Goal: Task Accomplishment & Management: Manage account settings

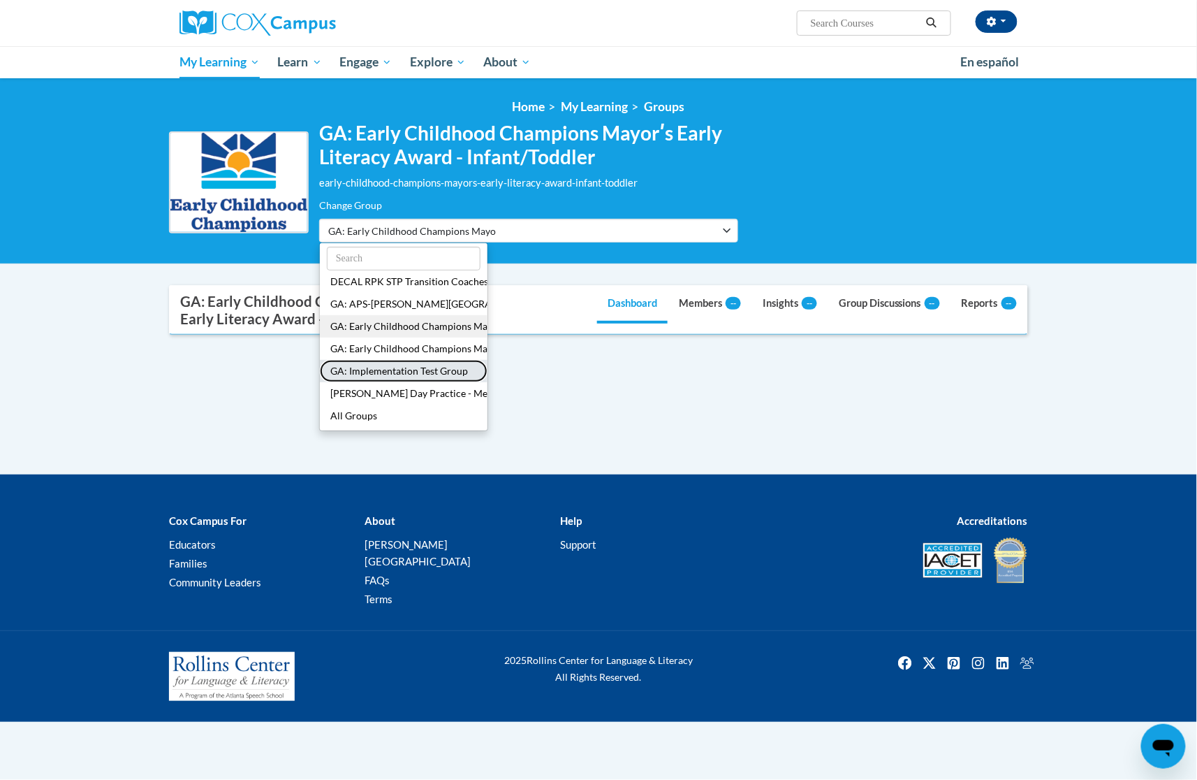
click at [395, 367] on button "GA: Implementation Test Group" at bounding box center [404, 371] width 168 height 22
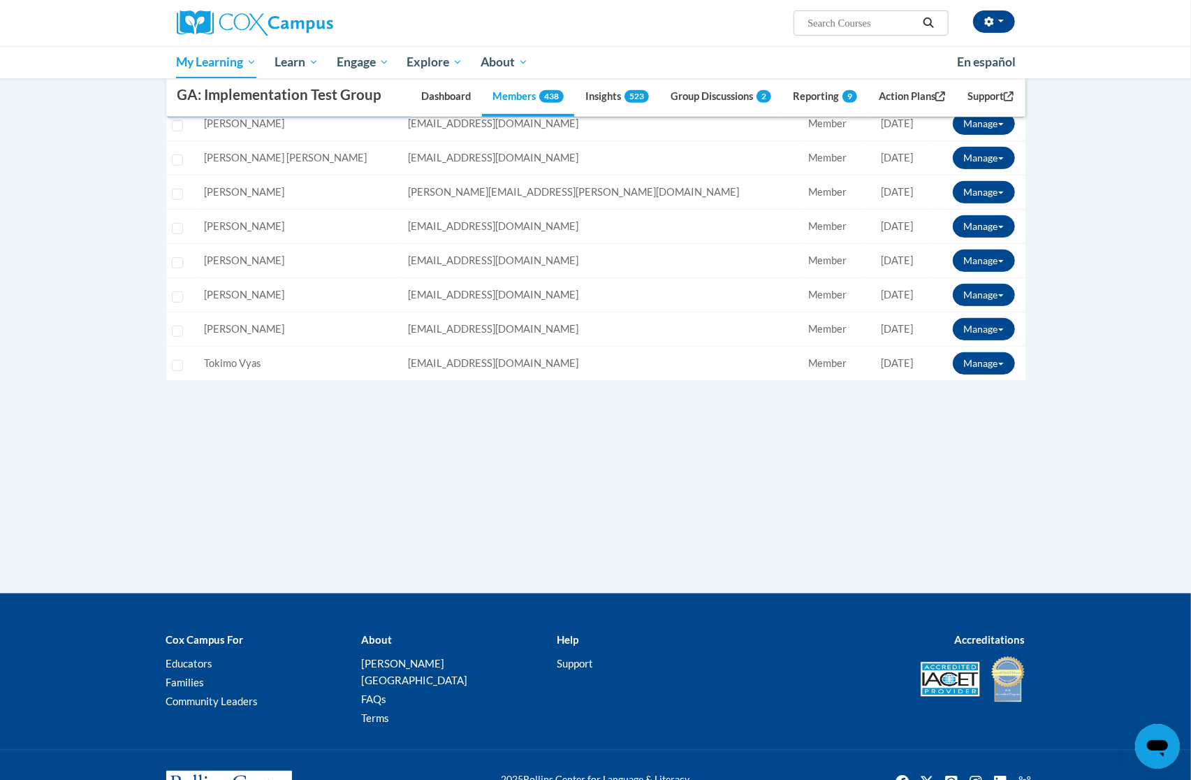
scroll to position [186, 0]
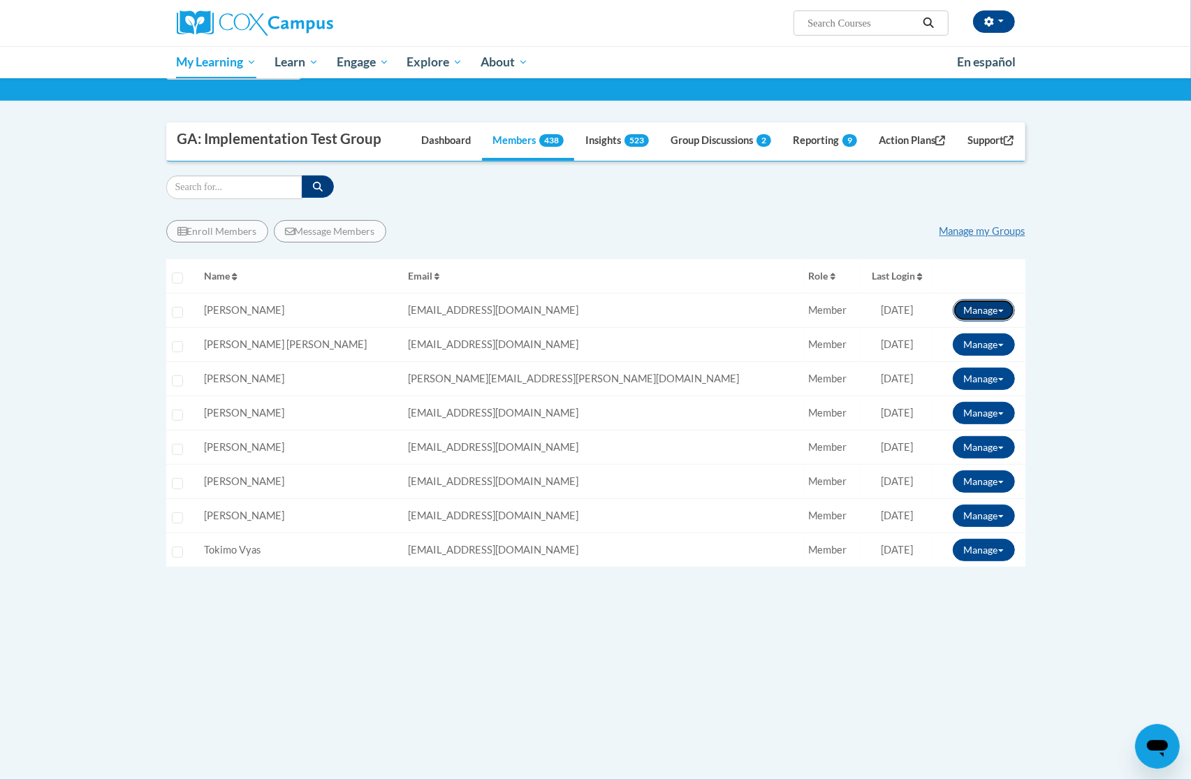
click at [985, 308] on button "Manage" at bounding box center [984, 310] width 62 height 22
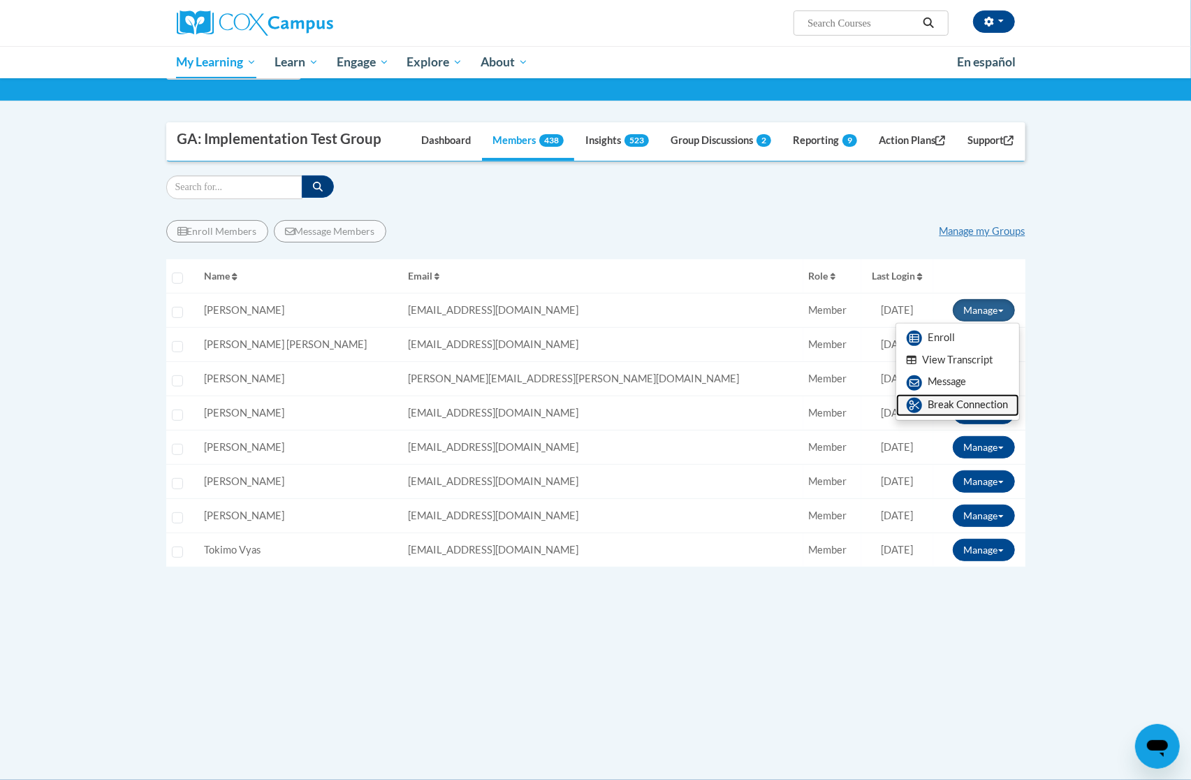
click at [965, 411] on link "Break Connection" at bounding box center [957, 405] width 123 height 22
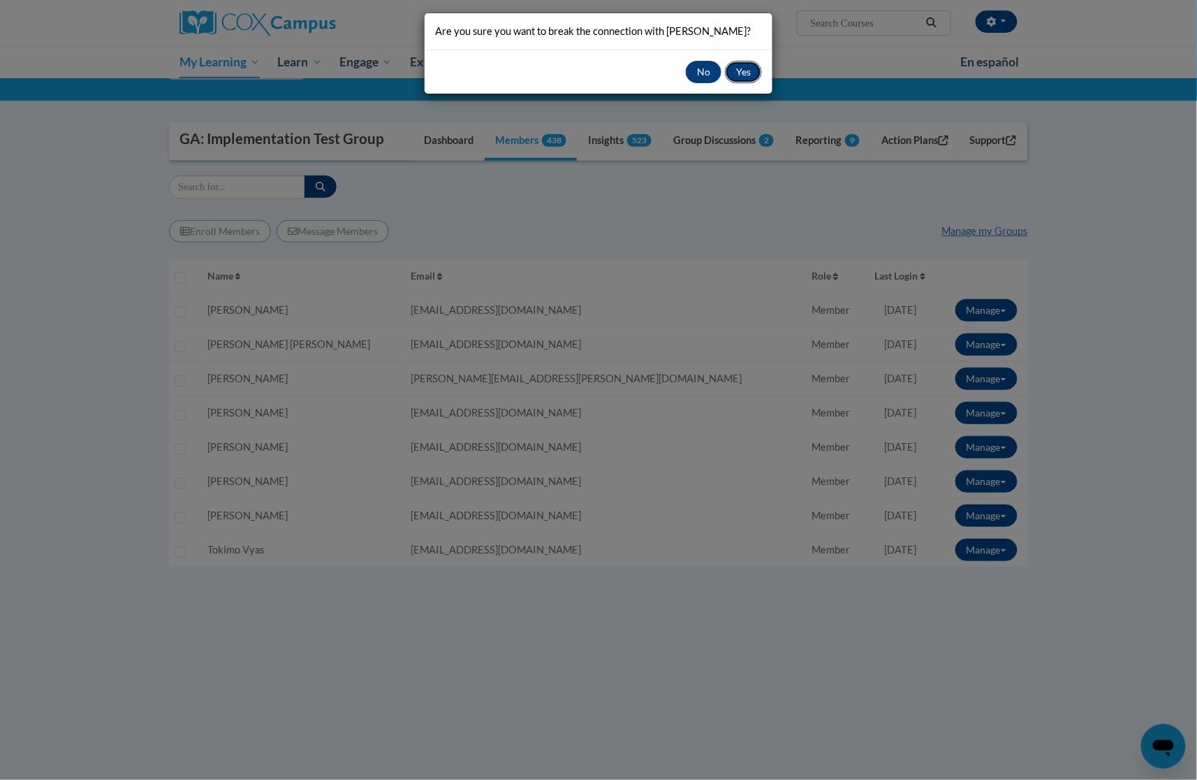
click at [738, 62] on button "Yes" at bounding box center [743, 72] width 37 height 22
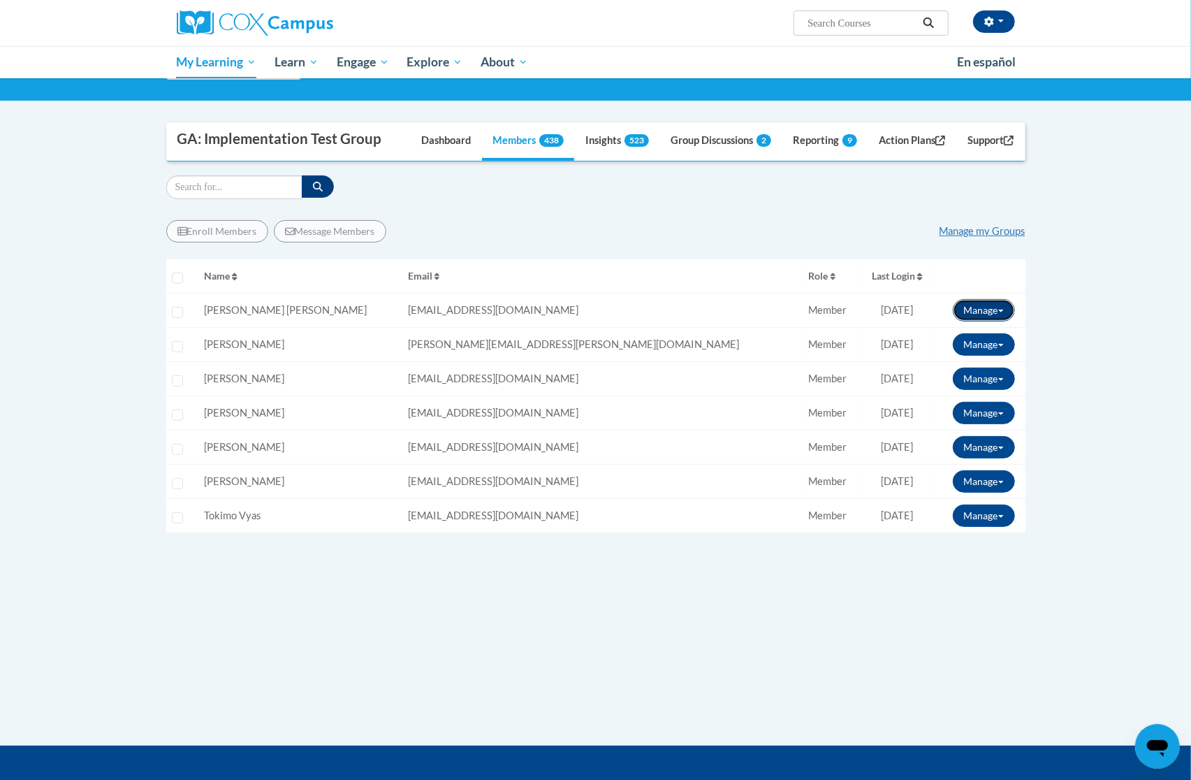
click at [995, 308] on button "Manage" at bounding box center [984, 310] width 62 height 22
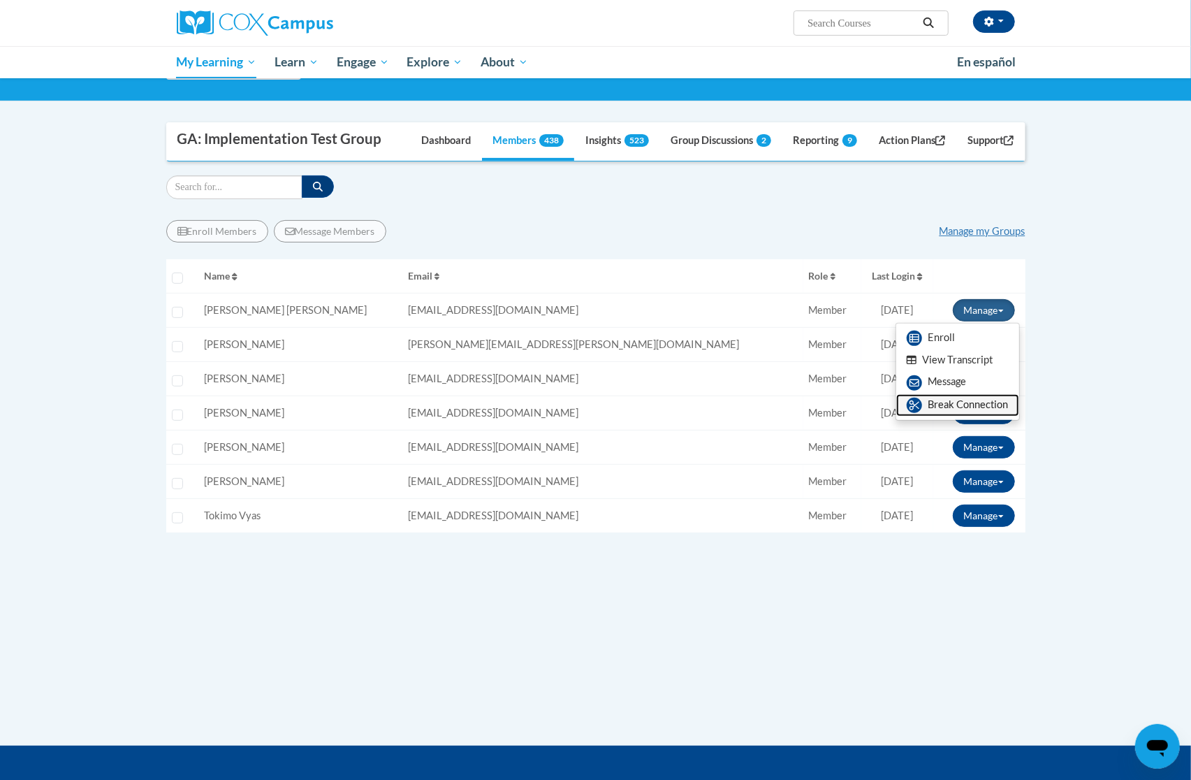
click at [951, 408] on link "Break Connection" at bounding box center [957, 405] width 123 height 22
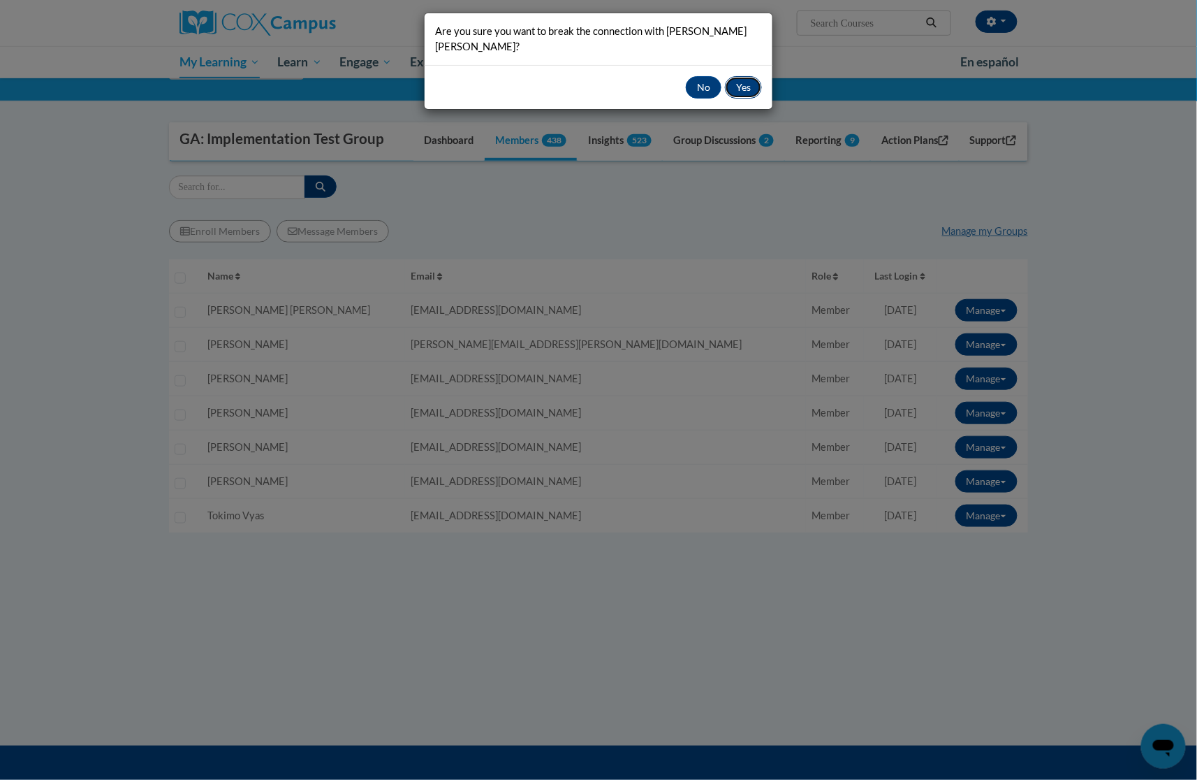
click at [749, 76] on button "Yes" at bounding box center [743, 87] width 37 height 22
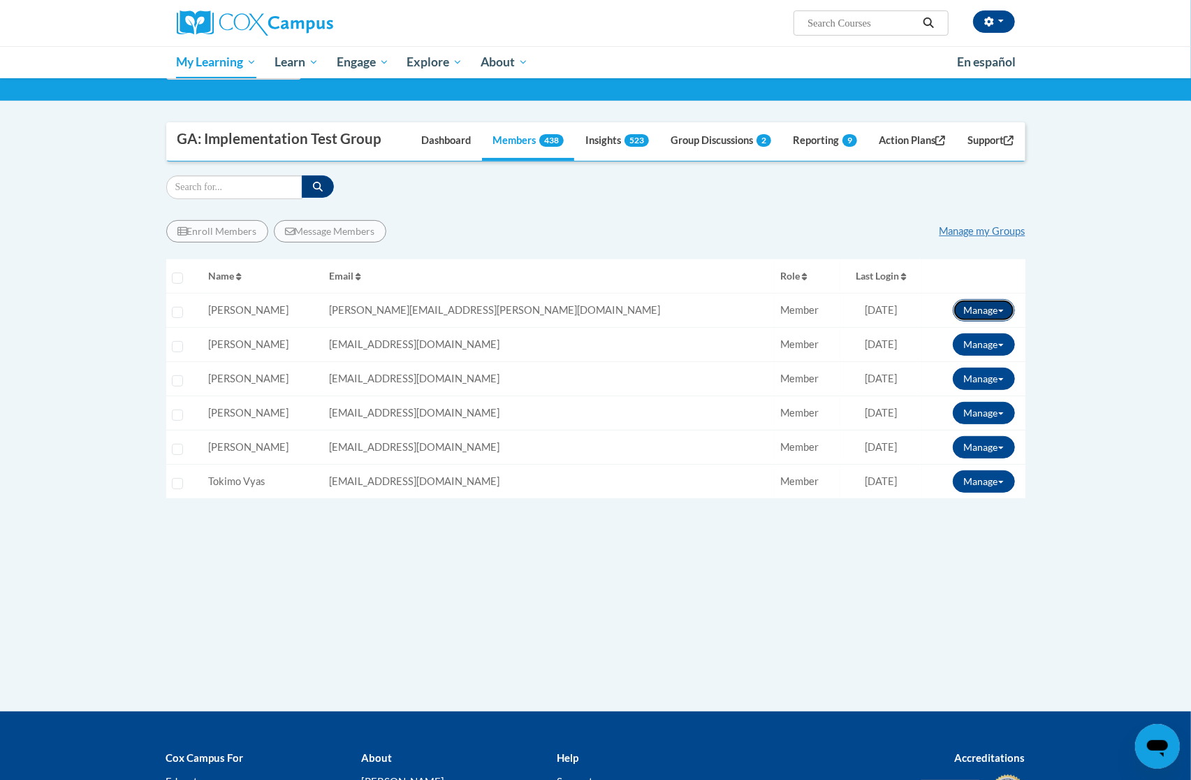
click at [983, 312] on button "Manage" at bounding box center [984, 310] width 62 height 22
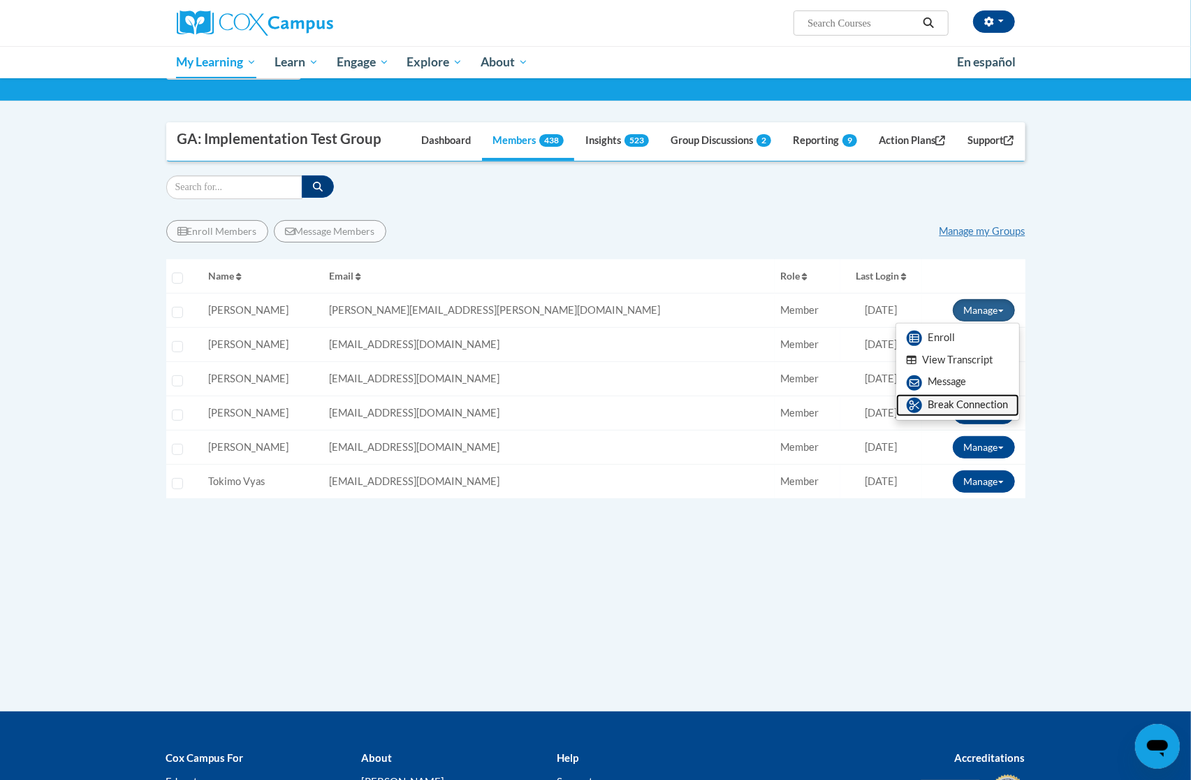
click at [951, 409] on link "Break Connection" at bounding box center [957, 405] width 123 height 22
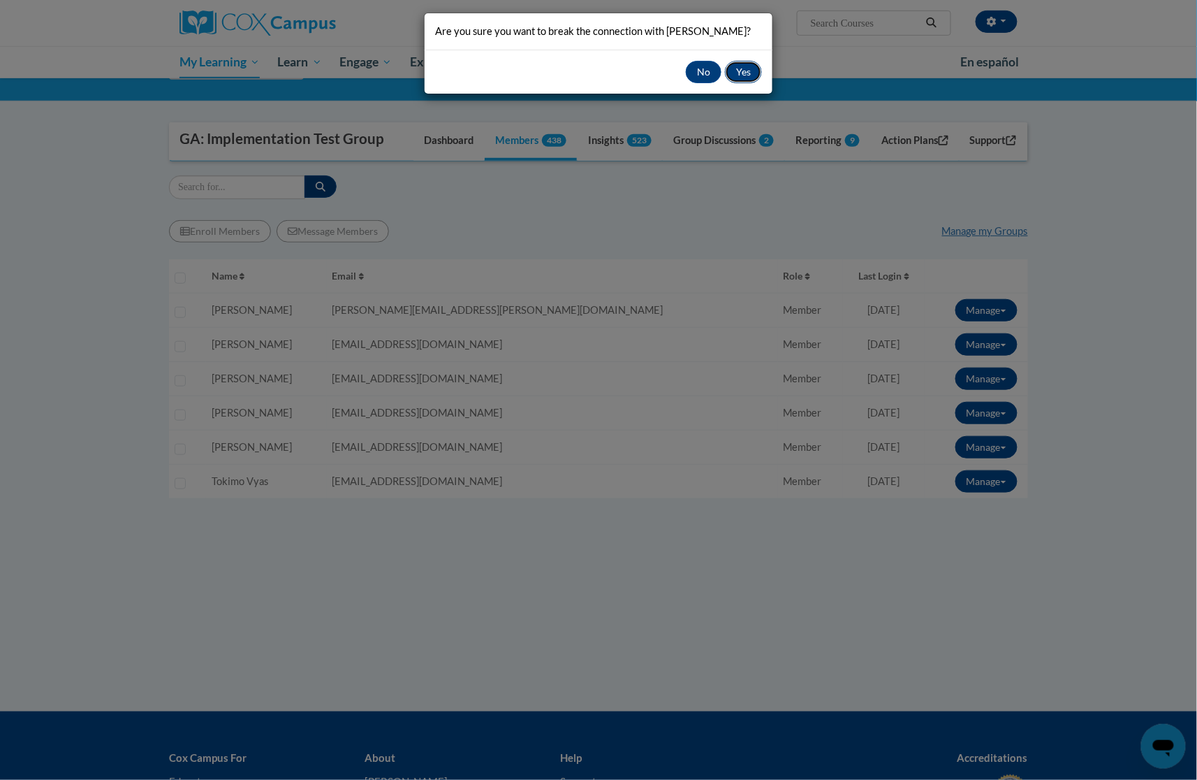
click at [733, 66] on button "Yes" at bounding box center [743, 72] width 37 height 22
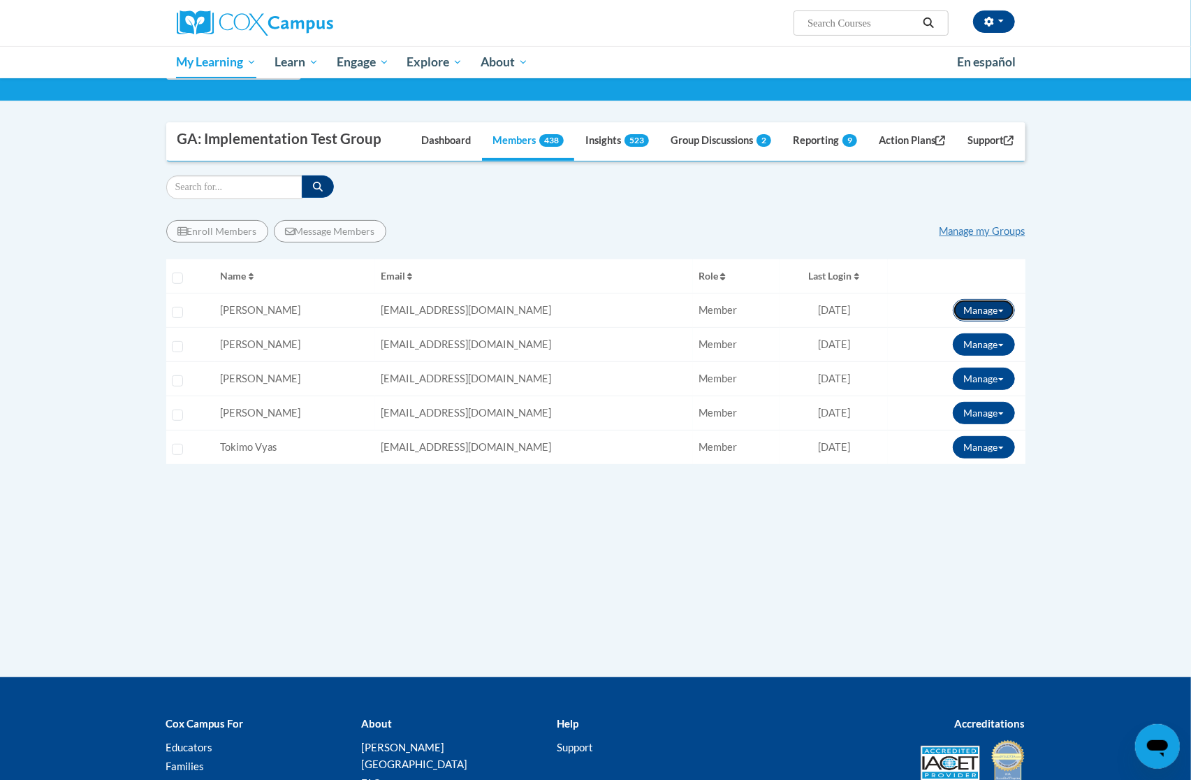
click at [981, 313] on button "Manage" at bounding box center [984, 310] width 62 height 22
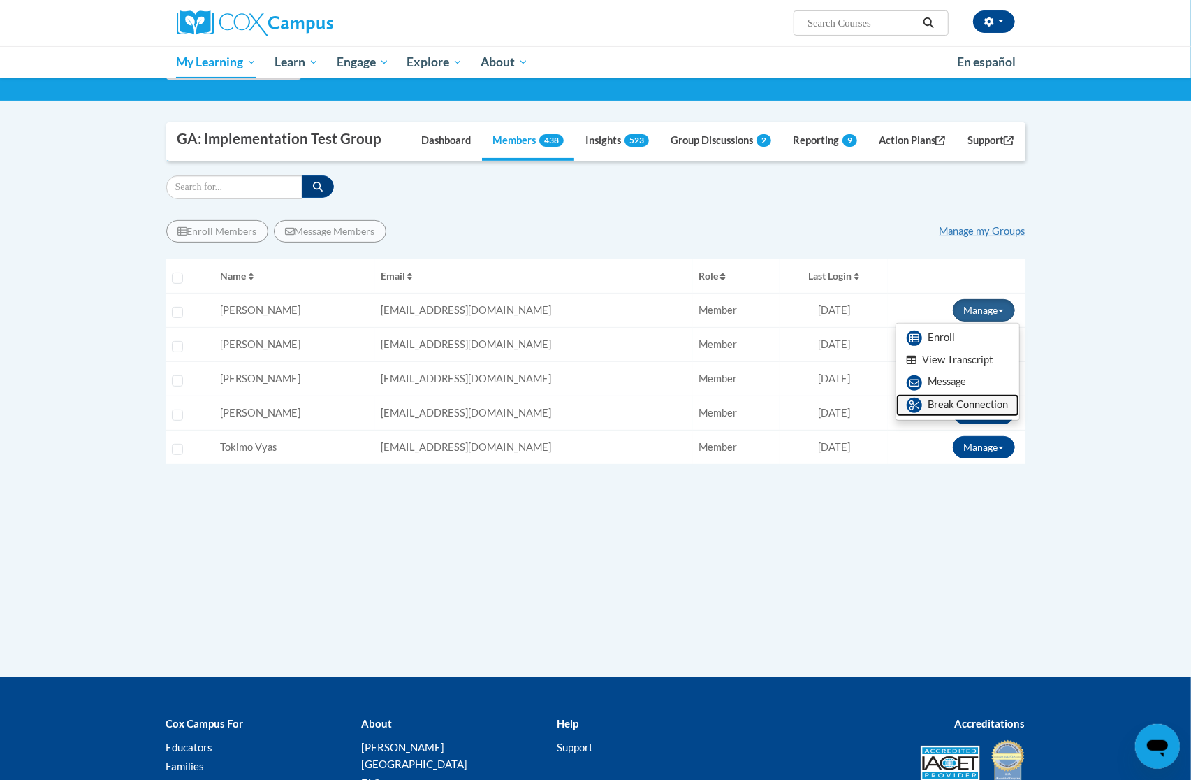
click at [956, 404] on link "Break Connection" at bounding box center [957, 405] width 123 height 22
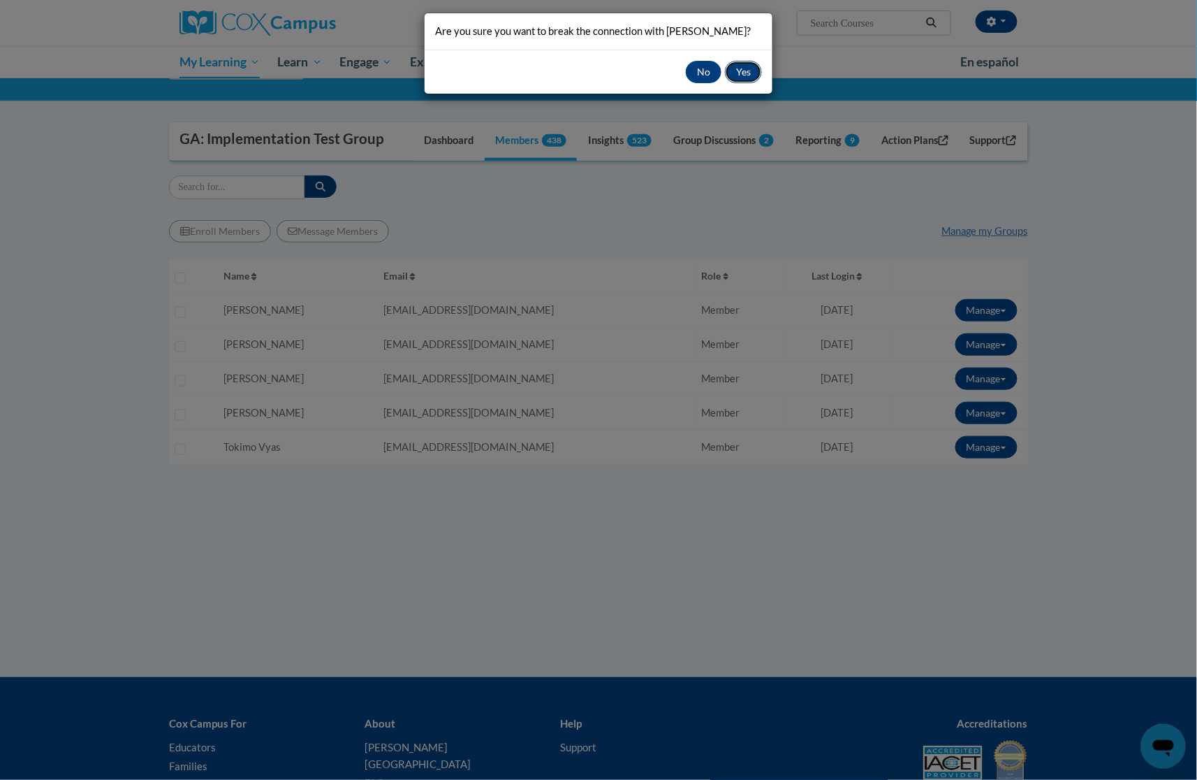
click at [736, 71] on button "Yes" at bounding box center [743, 72] width 37 height 22
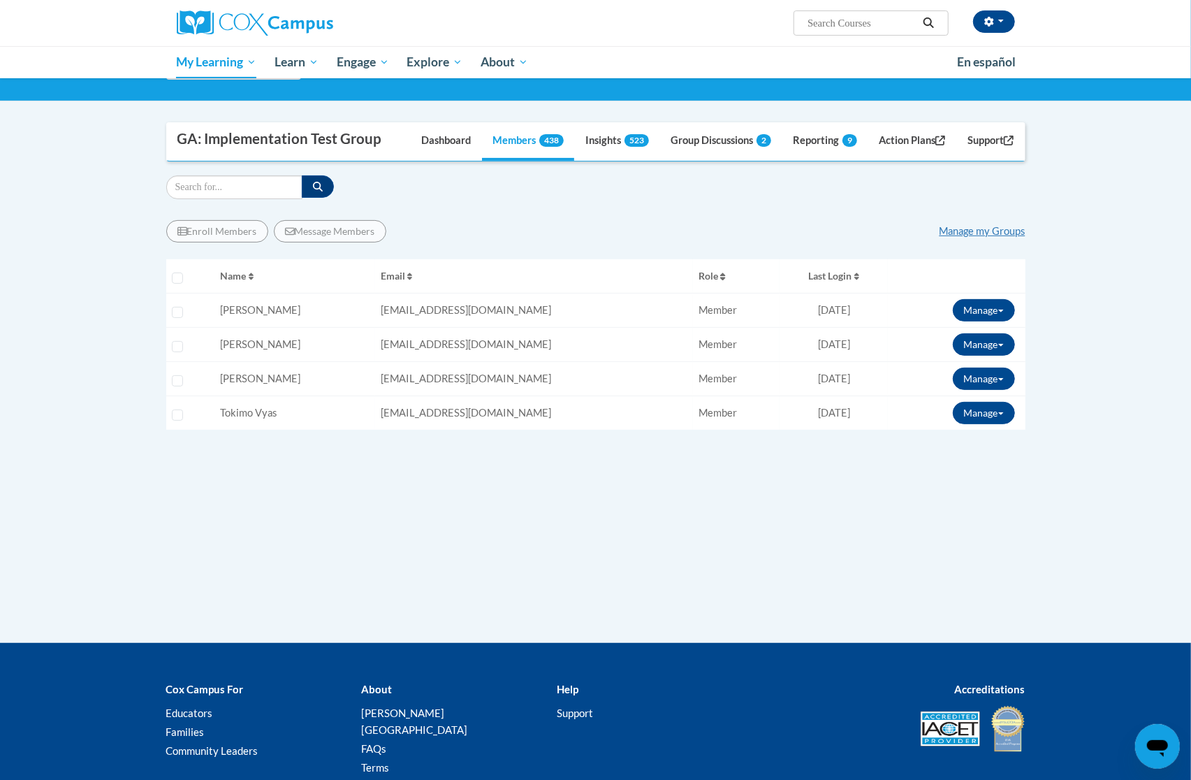
click at [646, 226] on div "Enroll Members Message Members Manage my Groups" at bounding box center [595, 231] width 859 height 22
click at [990, 14] on button "button" at bounding box center [994, 21] width 42 height 22
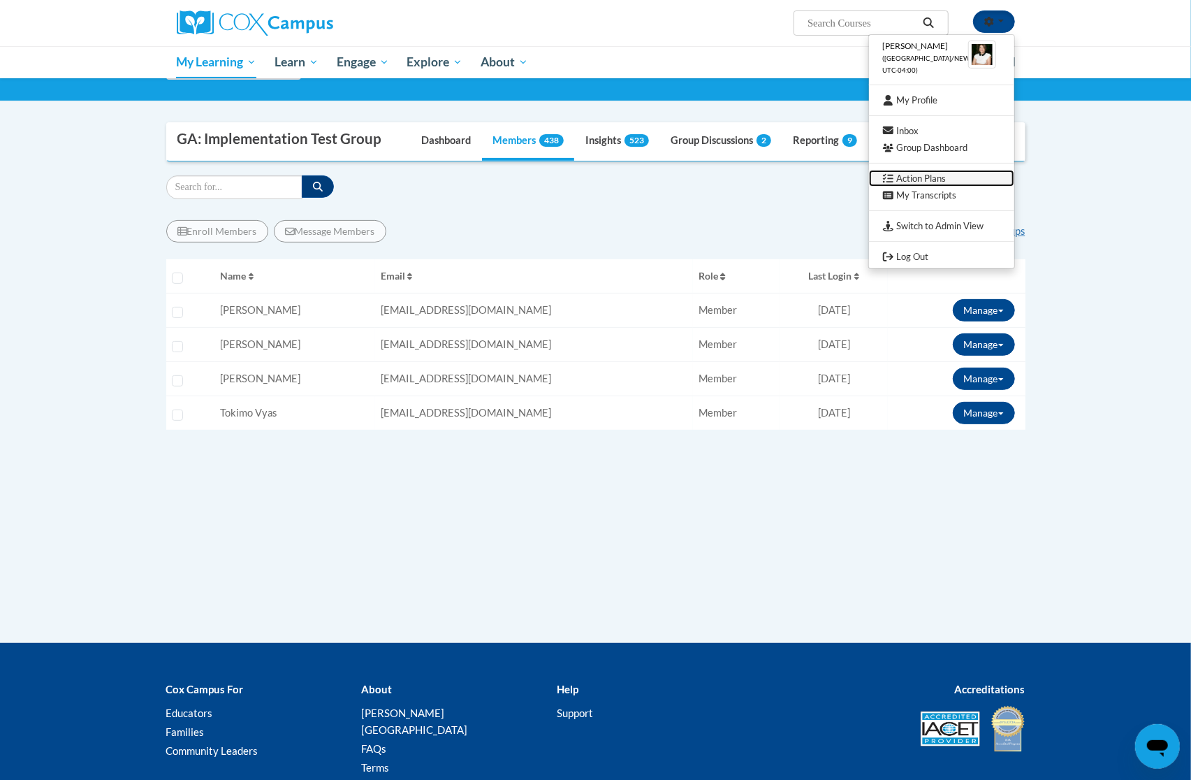
click at [928, 174] on link "Action Plans" at bounding box center [941, 178] width 145 height 17
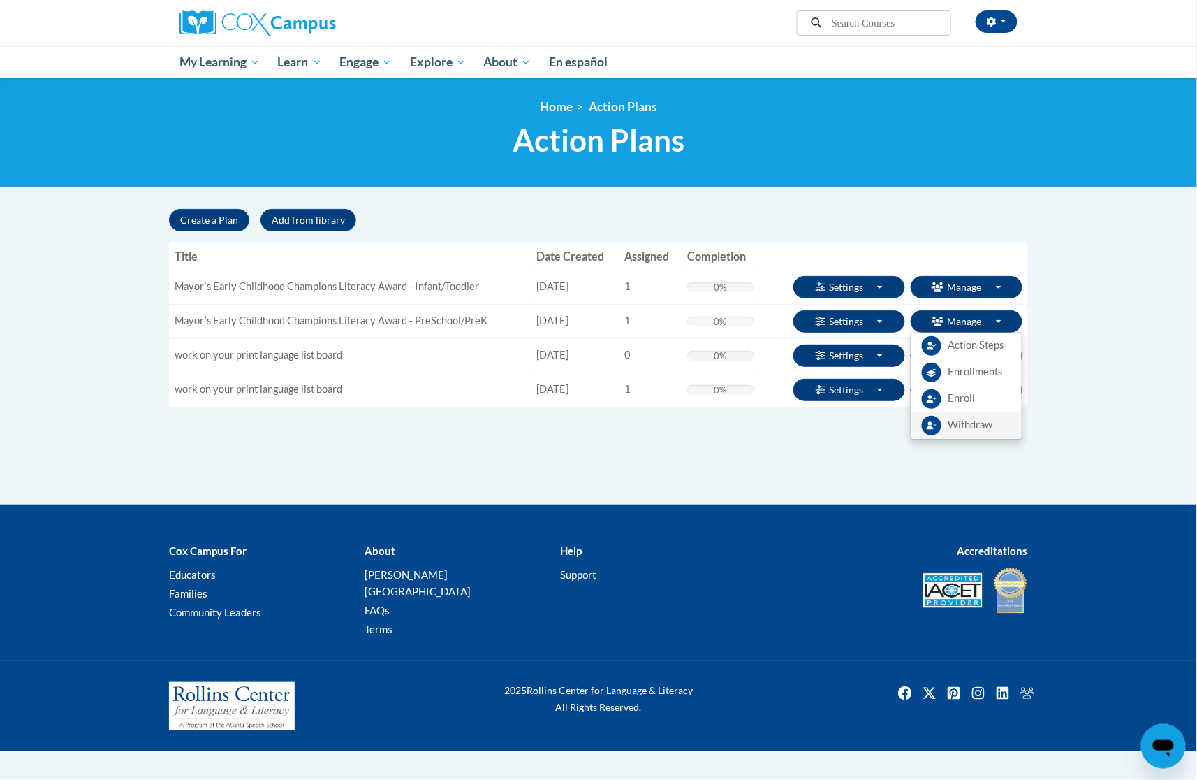
click at [985, 425] on span "Withdraw" at bounding box center [971, 425] width 45 height 15
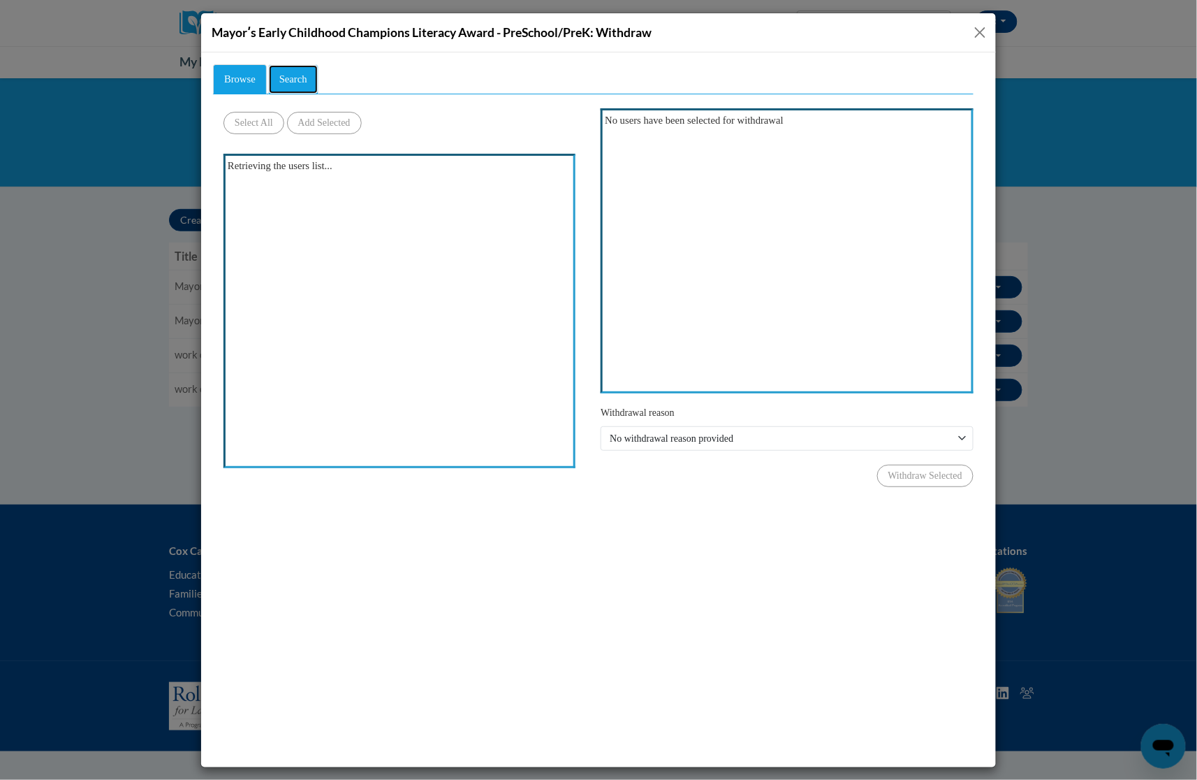
click at [318, 85] on link "Search" at bounding box center [293, 79] width 50 height 30
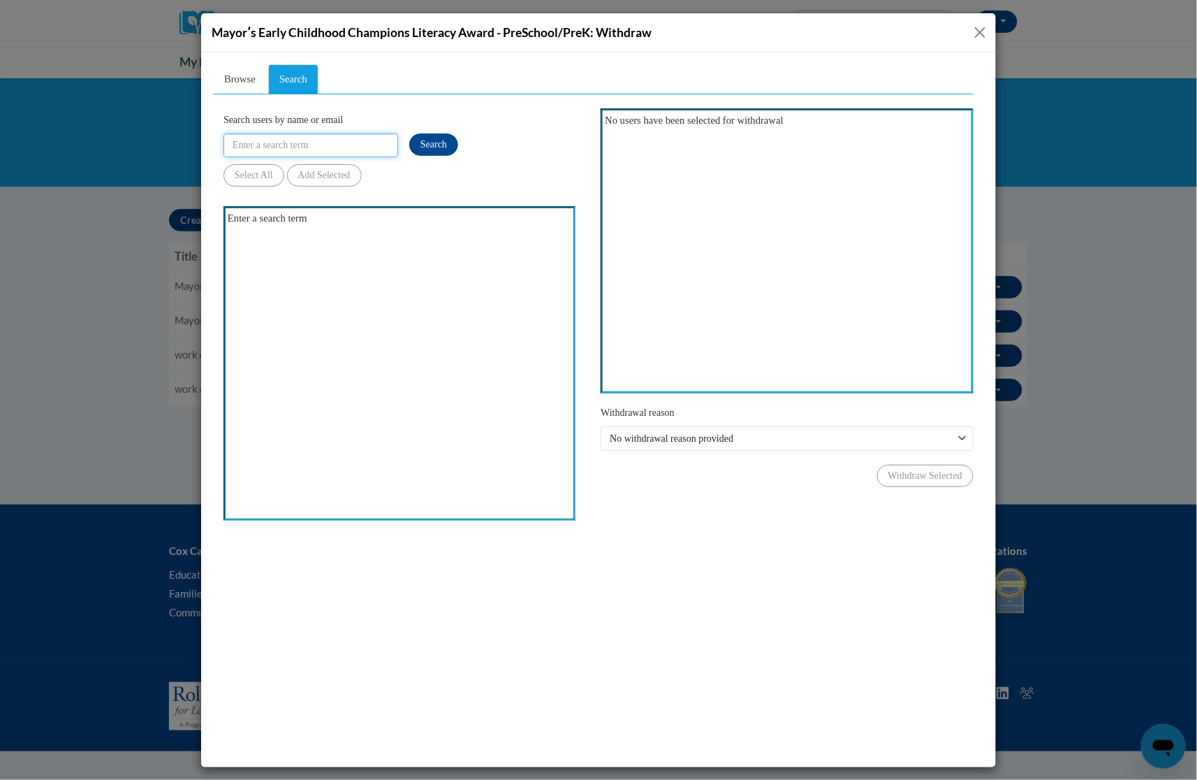
click at [318, 142] on input "Search users by name or email" at bounding box center [310, 145] width 175 height 24
paste input "emily.fraser@aischool.org"
click at [442, 151] on button "Search" at bounding box center [433, 144] width 49 height 22
click at [247, 82] on span "Browse" at bounding box center [239, 78] width 31 height 11
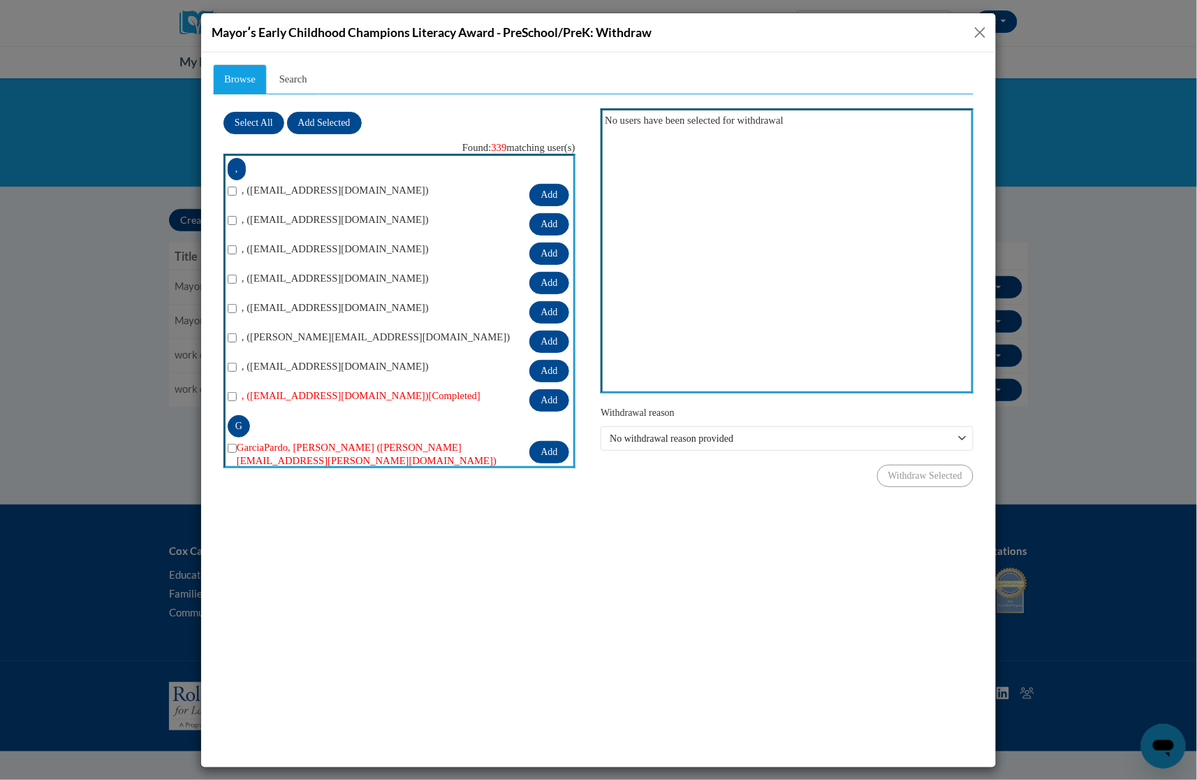
click at [981, 29] on button "Close" at bounding box center [980, 32] width 17 height 17
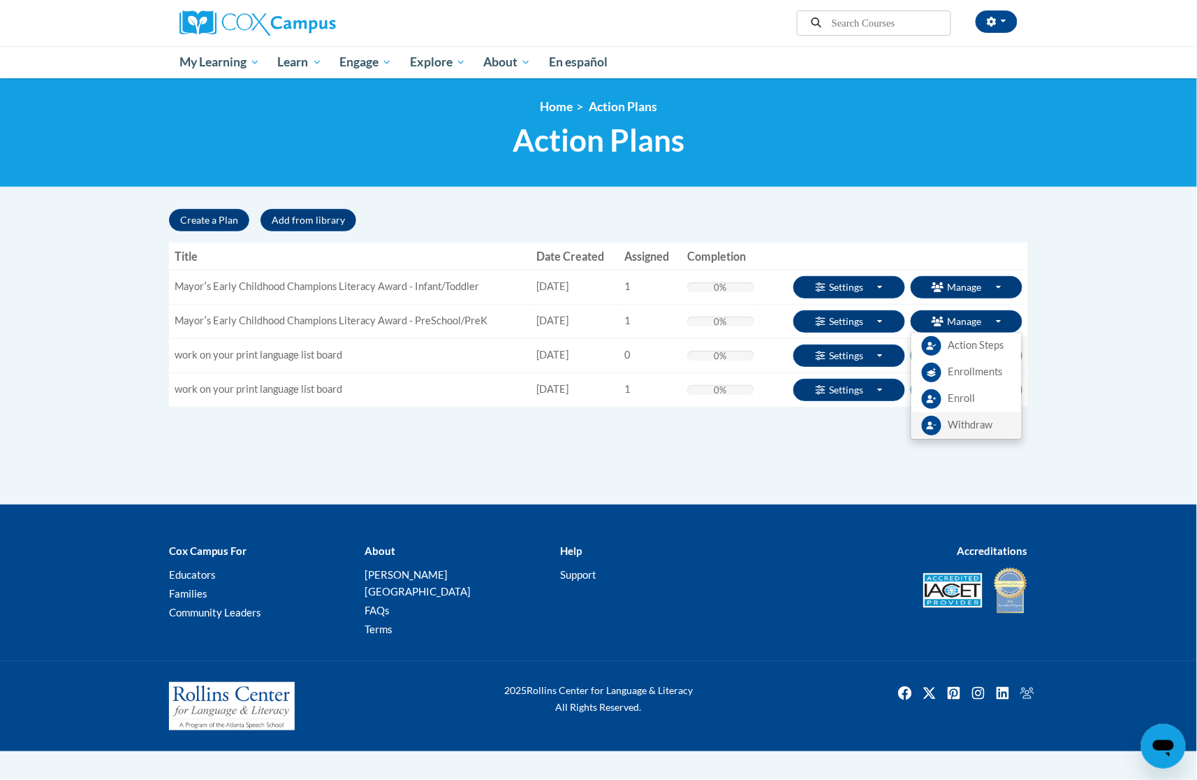
click at [973, 425] on span "Withdraw" at bounding box center [971, 425] width 45 height 15
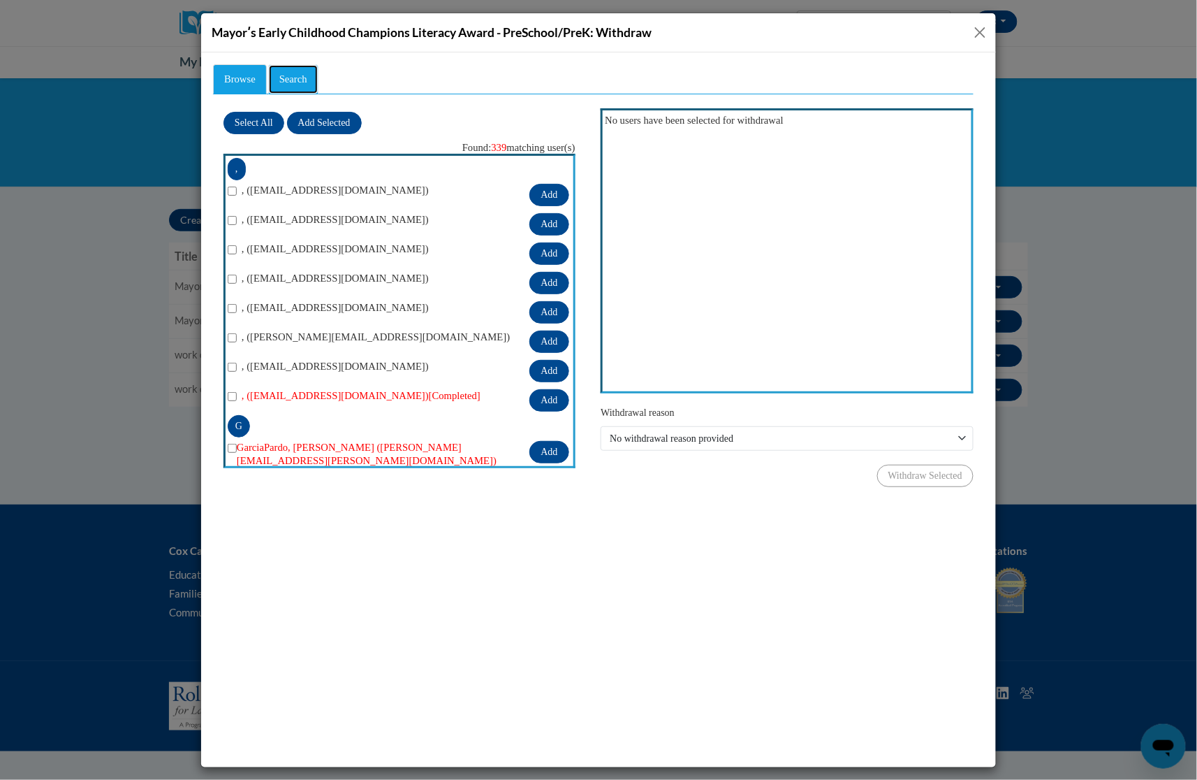
click at [317, 85] on link "Search" at bounding box center [293, 79] width 50 height 30
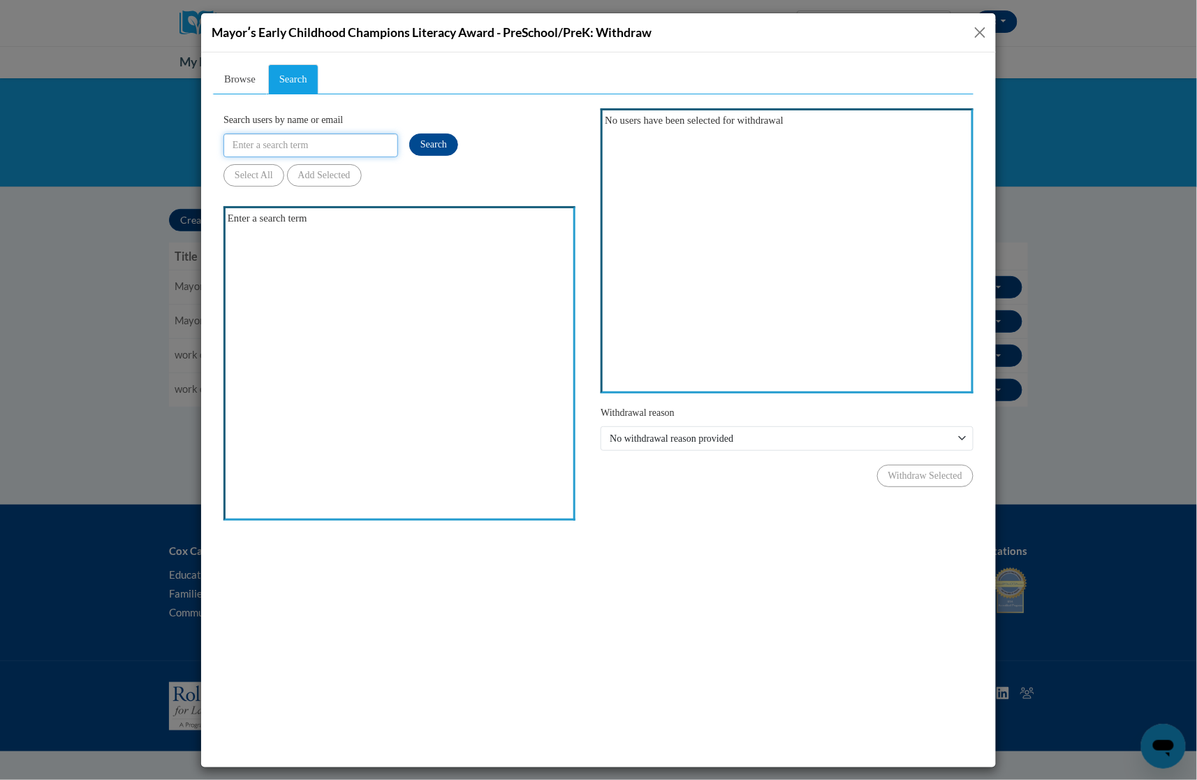
click at [320, 152] on input "Search users by name or email" at bounding box center [310, 145] width 175 height 24
paste input "emily.fraser@aischool.org"
type input "emily.fraser@aischool.org"
click at [435, 138] on span "Search" at bounding box center [433, 143] width 27 height 10
drag, startPoint x: 982, startPoint y: 31, endPoint x: 766, endPoint y: 168, distance: 255.6
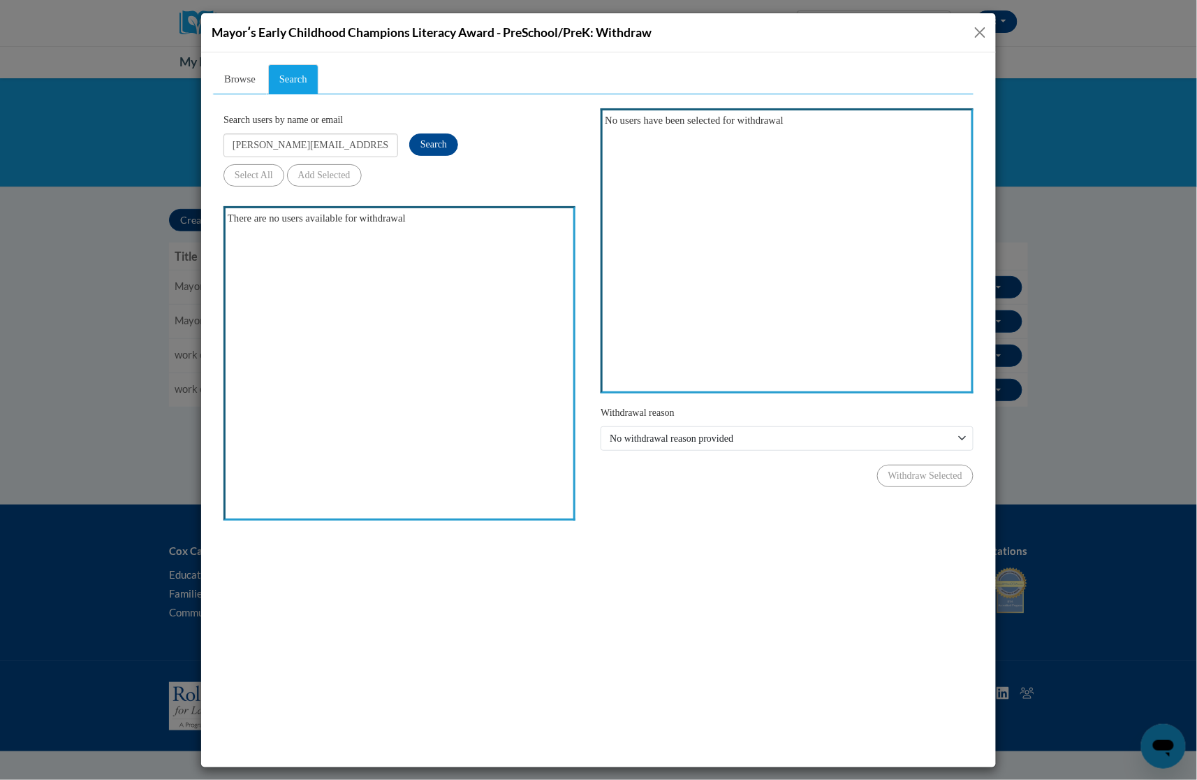
click at [982, 31] on button "Close" at bounding box center [980, 32] width 17 height 17
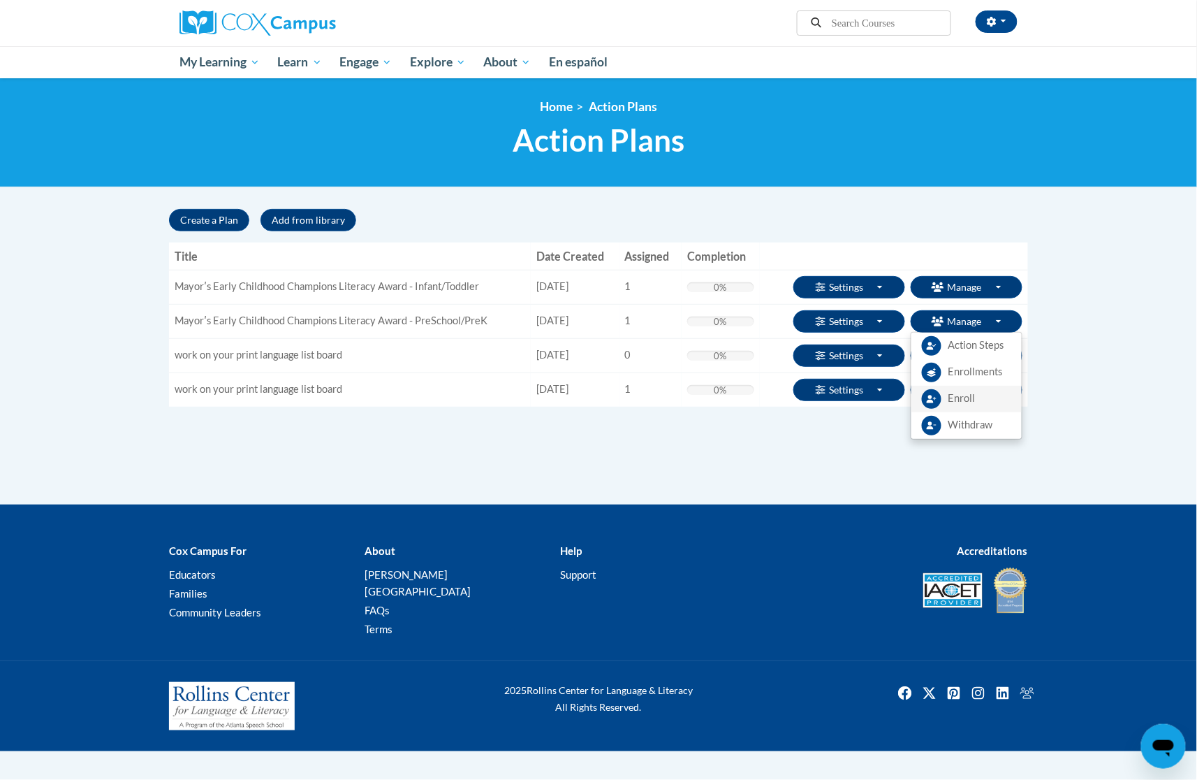
click at [974, 395] on span "Enroll" at bounding box center [962, 398] width 27 height 15
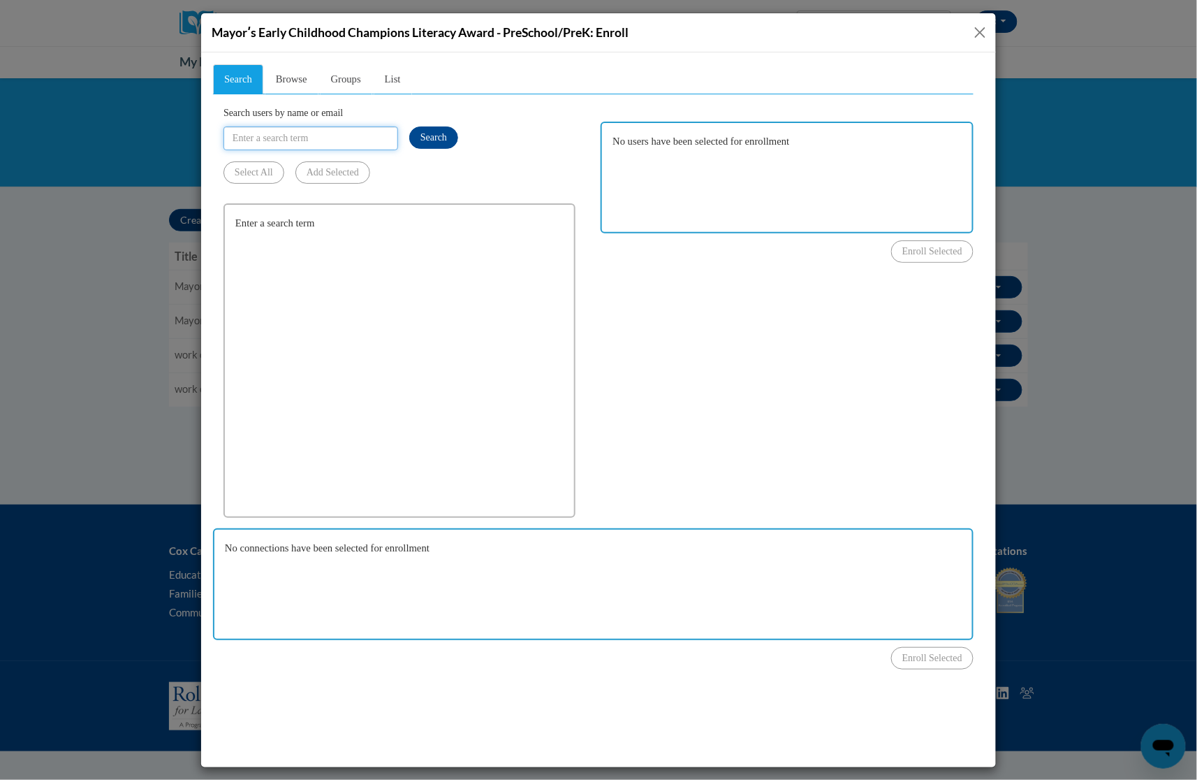
click at [306, 136] on input "Search users by name or email" at bounding box center [310, 138] width 175 height 24
type input "emily.fraser@aischool.org"
click at [431, 144] on button "Search" at bounding box center [433, 137] width 49 height 22
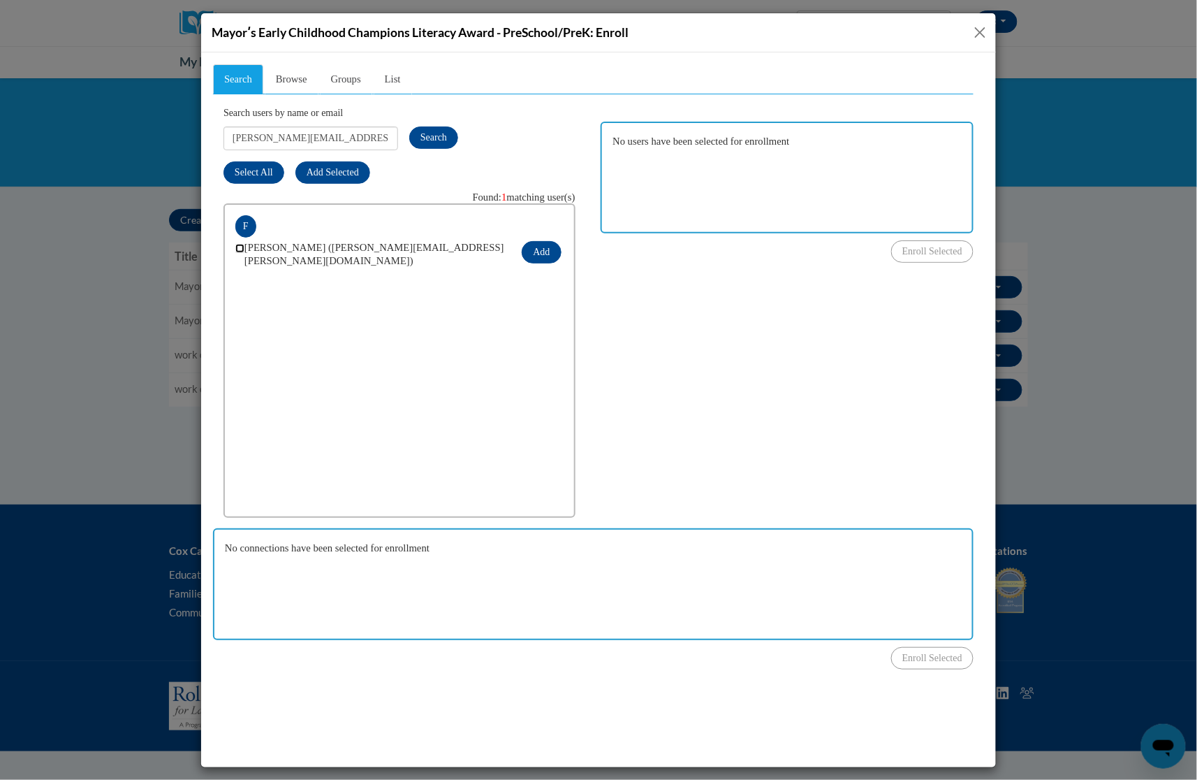
click at [241, 247] on input "checkbox" at bounding box center [239, 247] width 9 height 9
checkbox input "true"
click at [551, 244] on button "Add" at bounding box center [540, 251] width 39 height 22
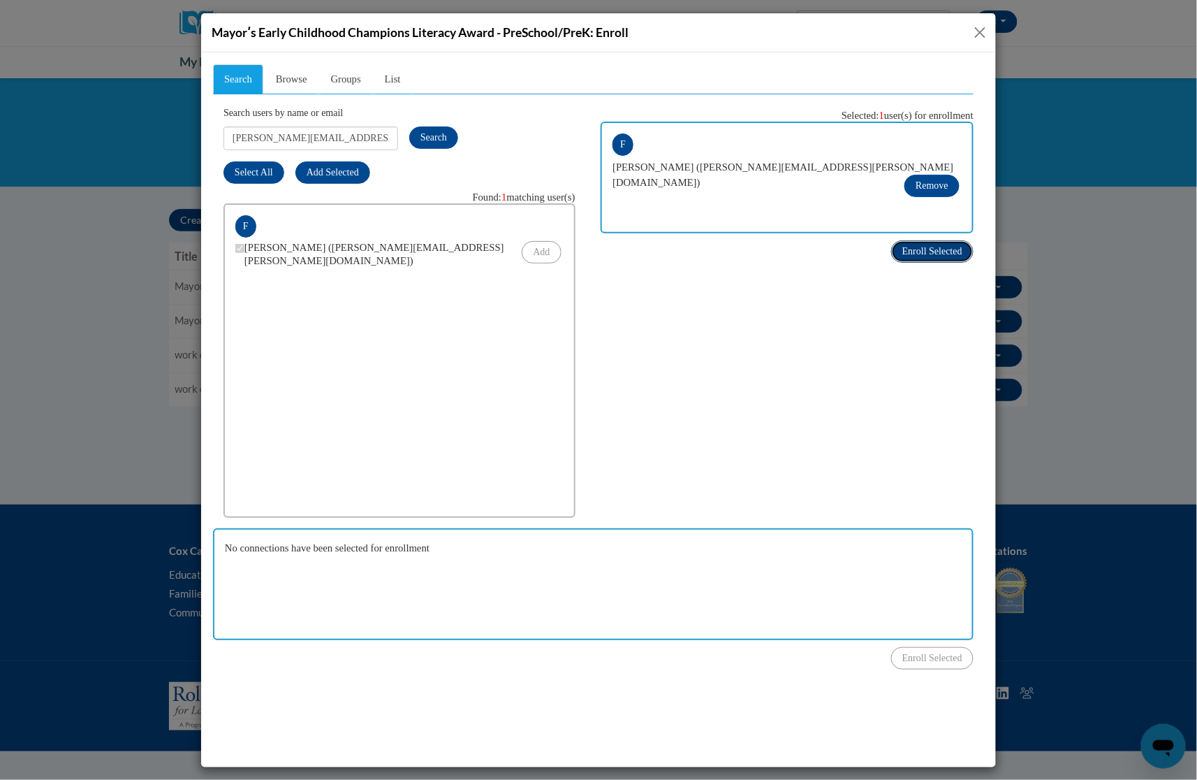
click at [924, 251] on span "Enroll Selected" at bounding box center [932, 250] width 60 height 10
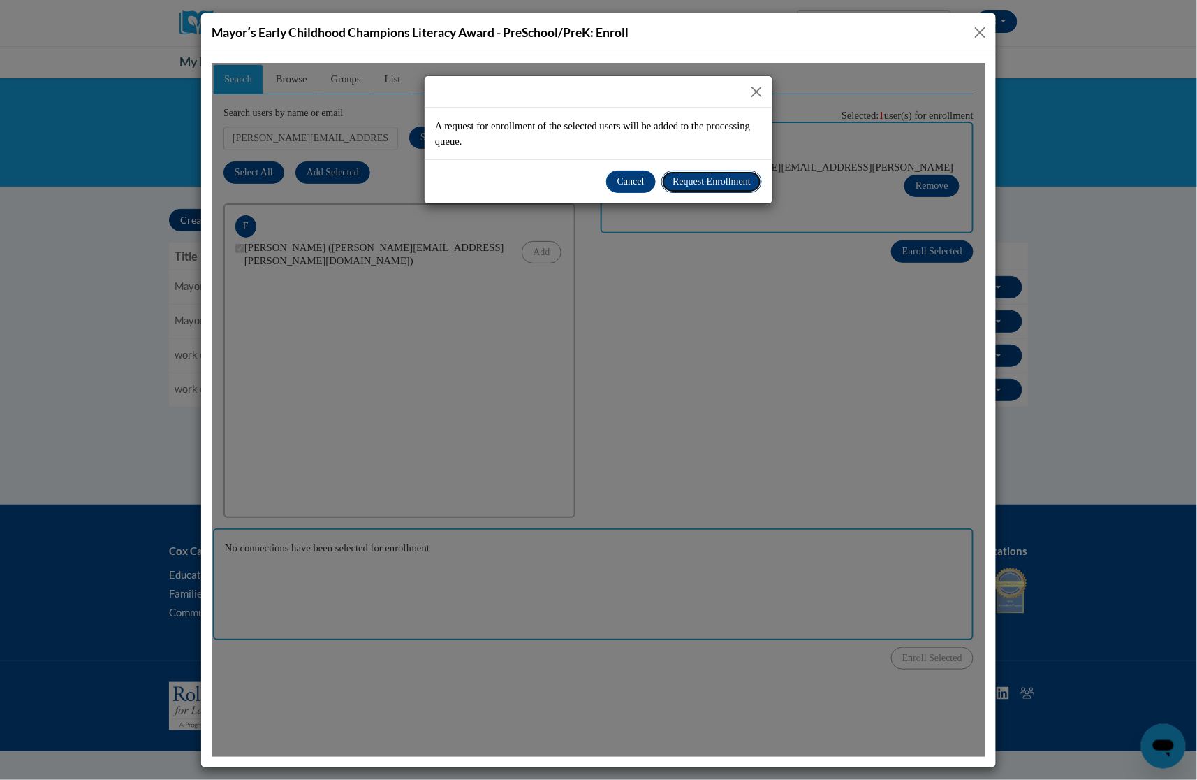
click at [701, 184] on span "Request Enrollment" at bounding box center [711, 180] width 78 height 10
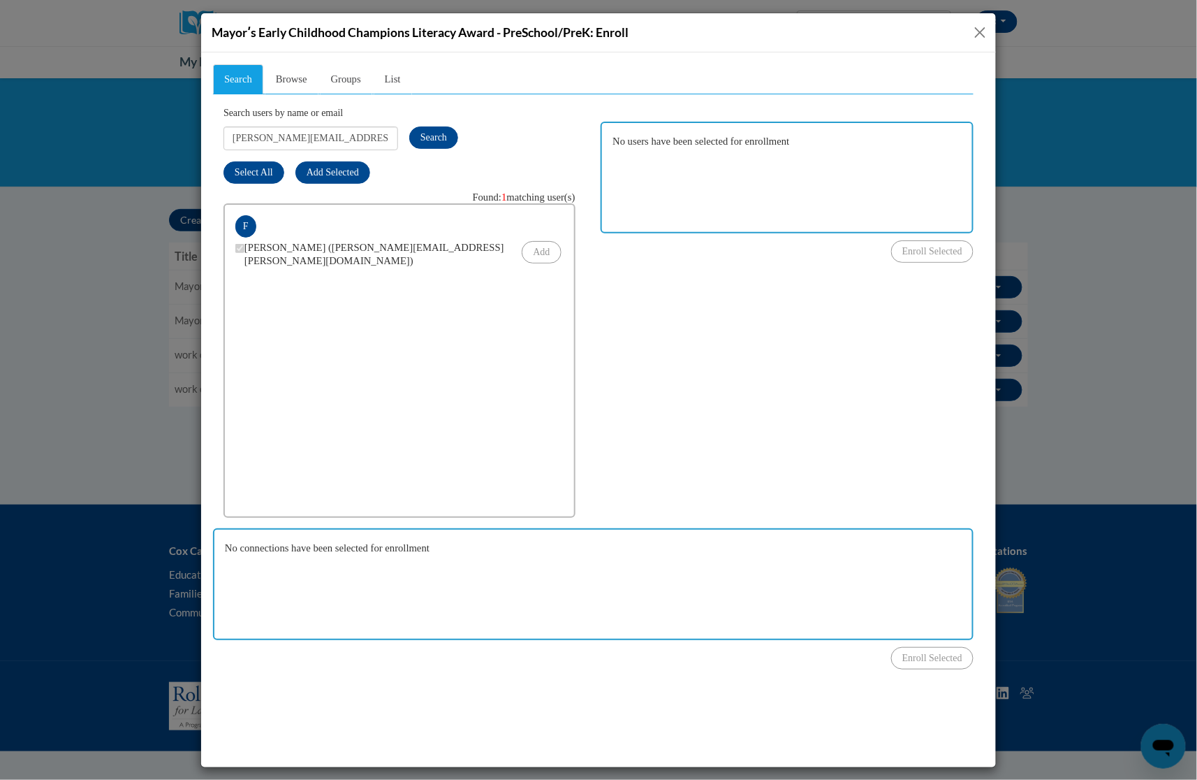
drag, startPoint x: 974, startPoint y: 31, endPoint x: 752, endPoint y: 122, distance: 239.6
click at [974, 31] on button "Close" at bounding box center [980, 32] width 17 height 17
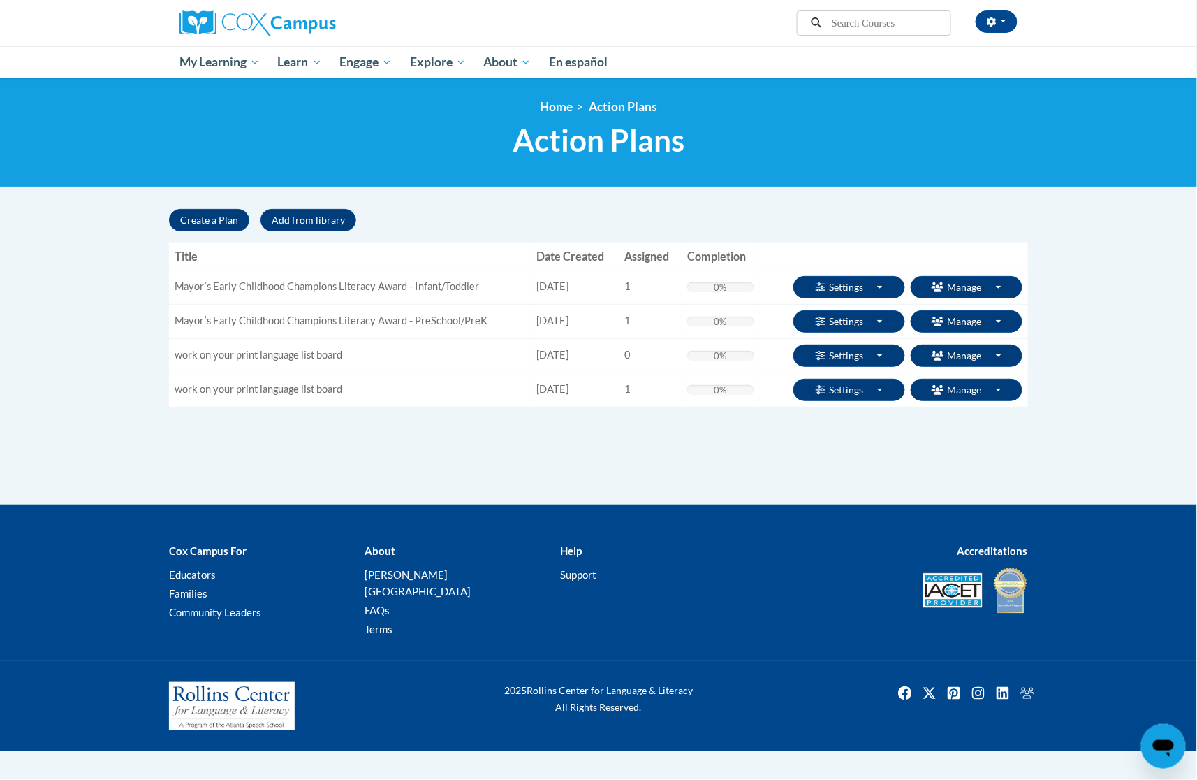
click at [101, 331] on body "Trina Heath (America/New_York UTC-04:00) My Profile Inbox Group Dashboard Actio…" at bounding box center [598, 390] width 1197 height 780
click at [989, 26] on icon "button" at bounding box center [992, 22] width 10 height 10
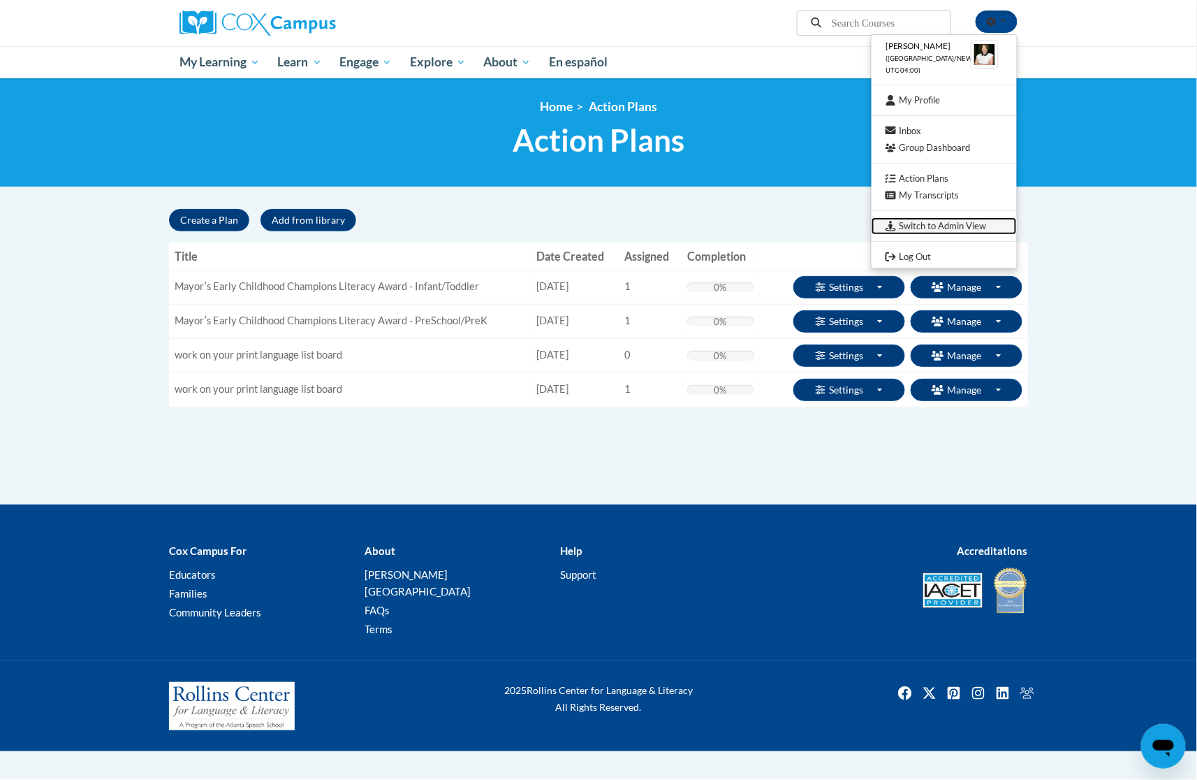
click at [933, 227] on link "Switch to Admin View" at bounding box center [944, 225] width 145 height 17
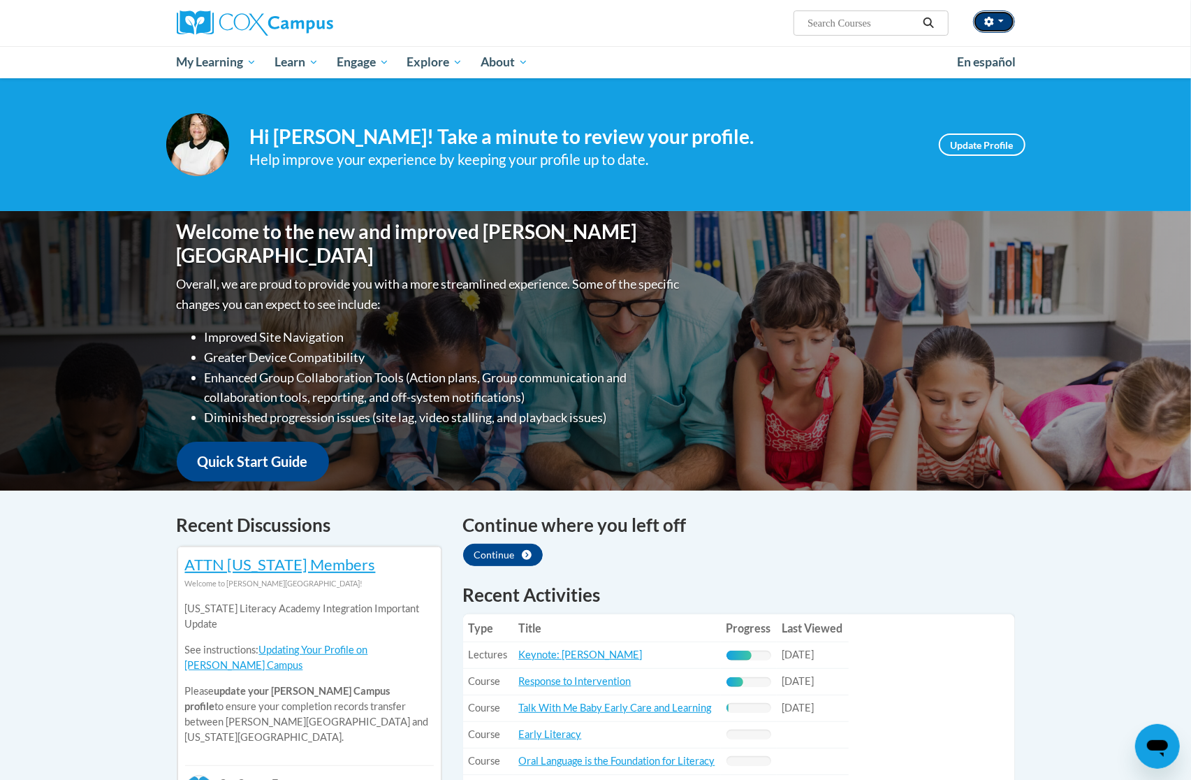
click at [983, 14] on button "button" at bounding box center [994, 21] width 42 height 22
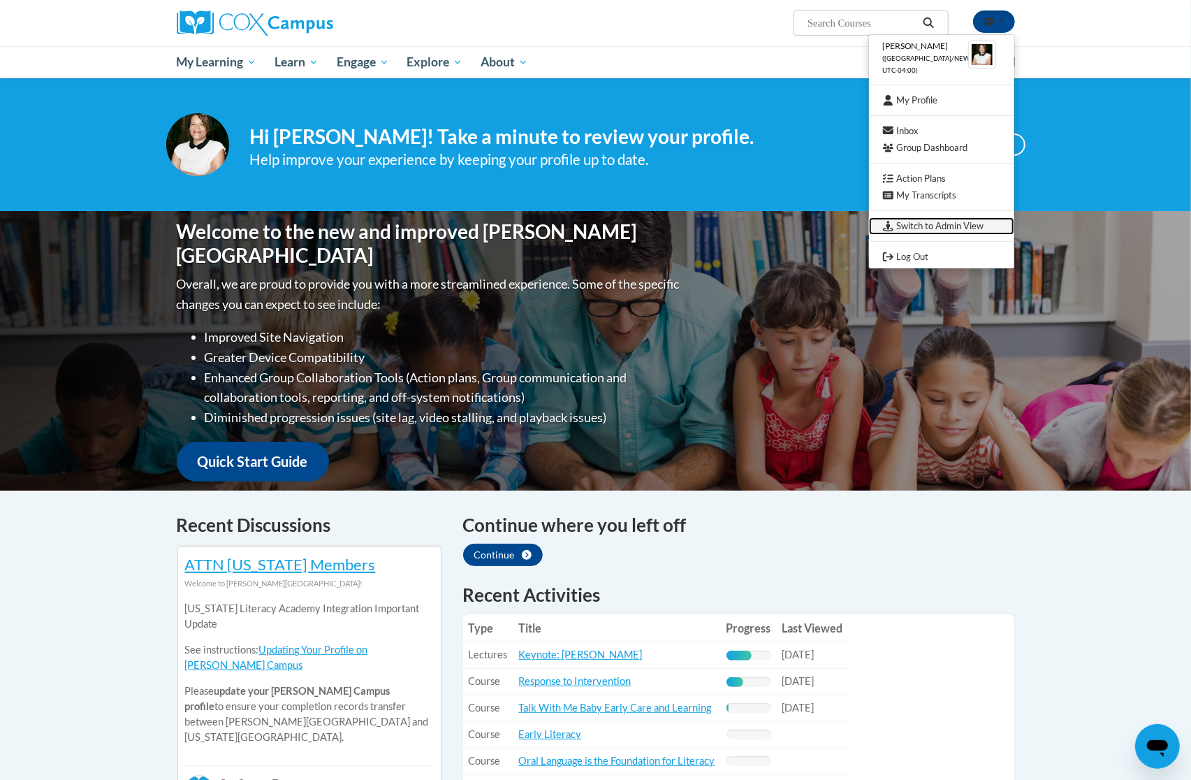
click at [911, 221] on link "Switch to Admin View" at bounding box center [941, 225] width 145 height 17
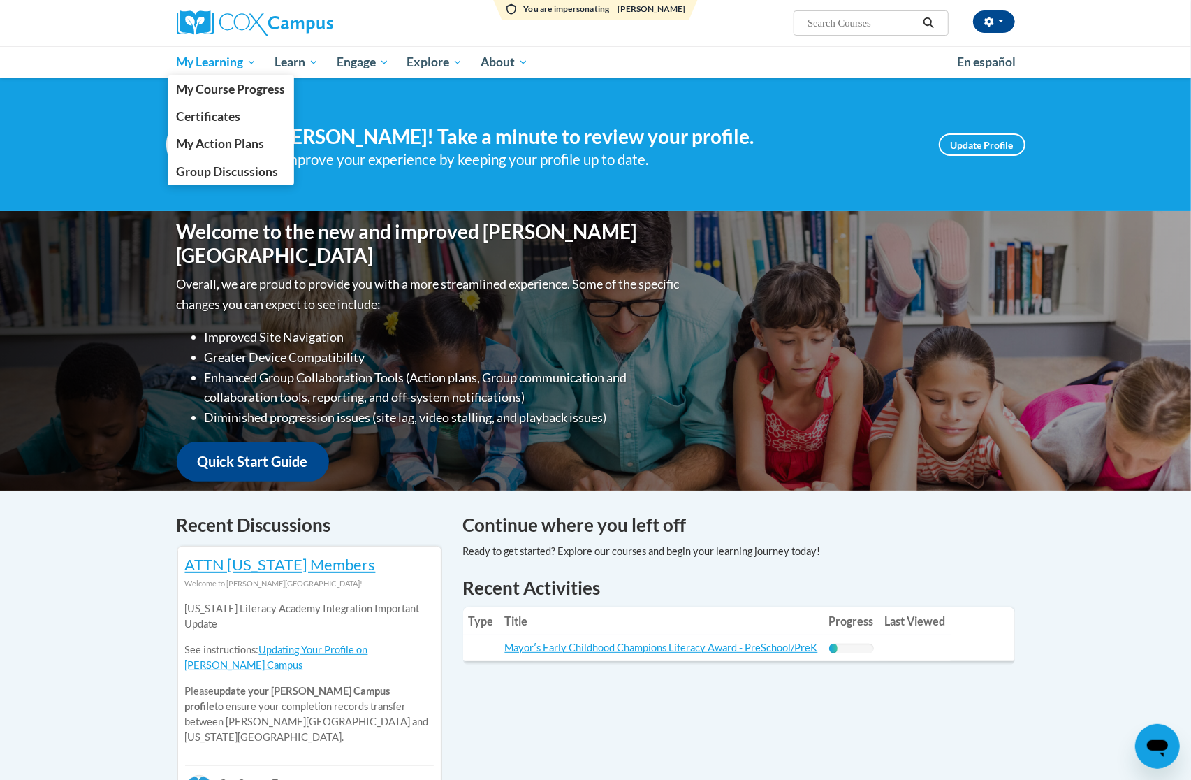
click at [216, 71] on link "My Learning" at bounding box center [217, 62] width 98 height 32
click at [212, 130] on link "My Action Plans" at bounding box center [231, 143] width 127 height 27
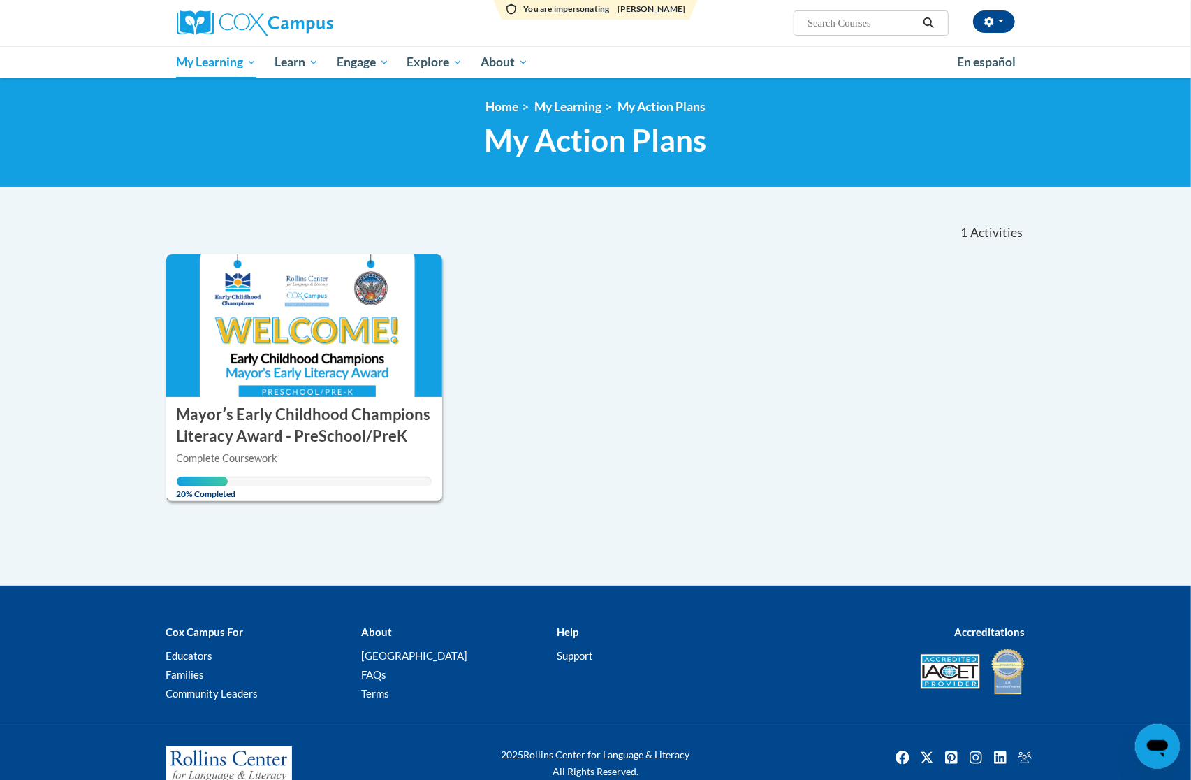
click at [369, 312] on img at bounding box center [304, 325] width 277 height 142
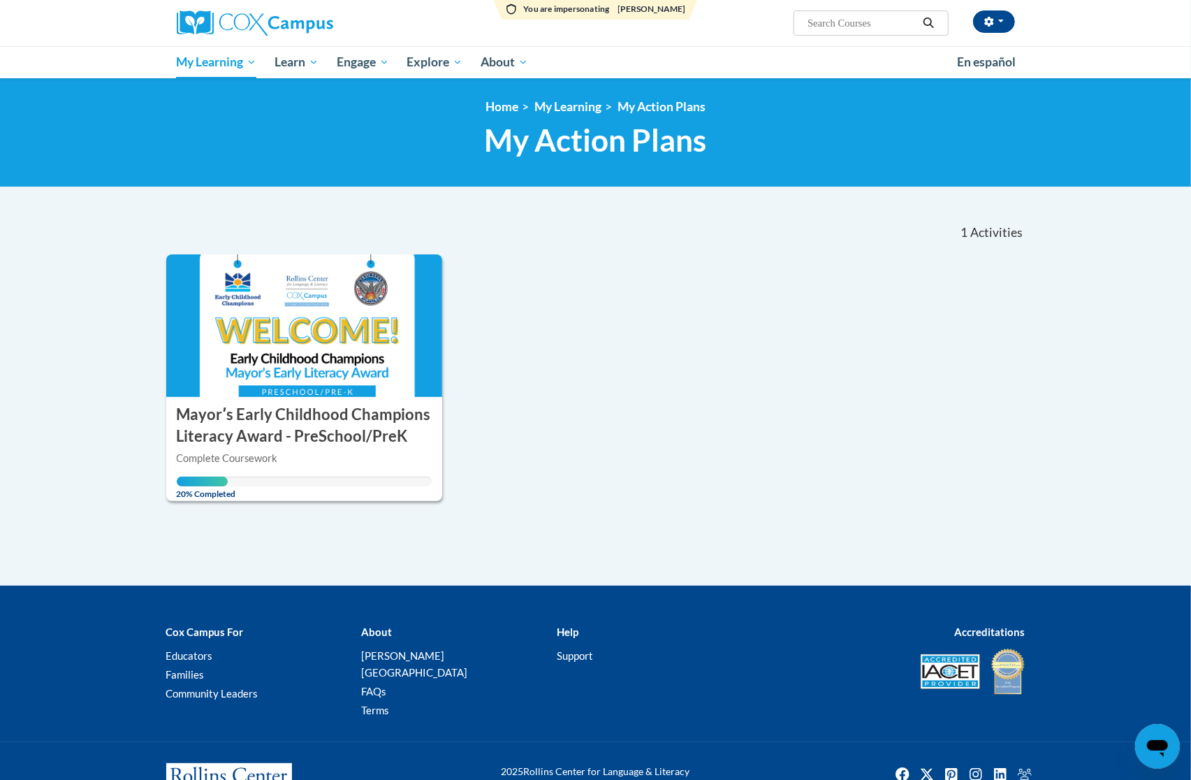
click at [73, 312] on body "You are impersonating Emily Fraser Emily Fraser (America/New_York UTC-04:00) My…" at bounding box center [595, 416] width 1191 height 833
click at [1001, 28] on button "button" at bounding box center [994, 21] width 42 height 22
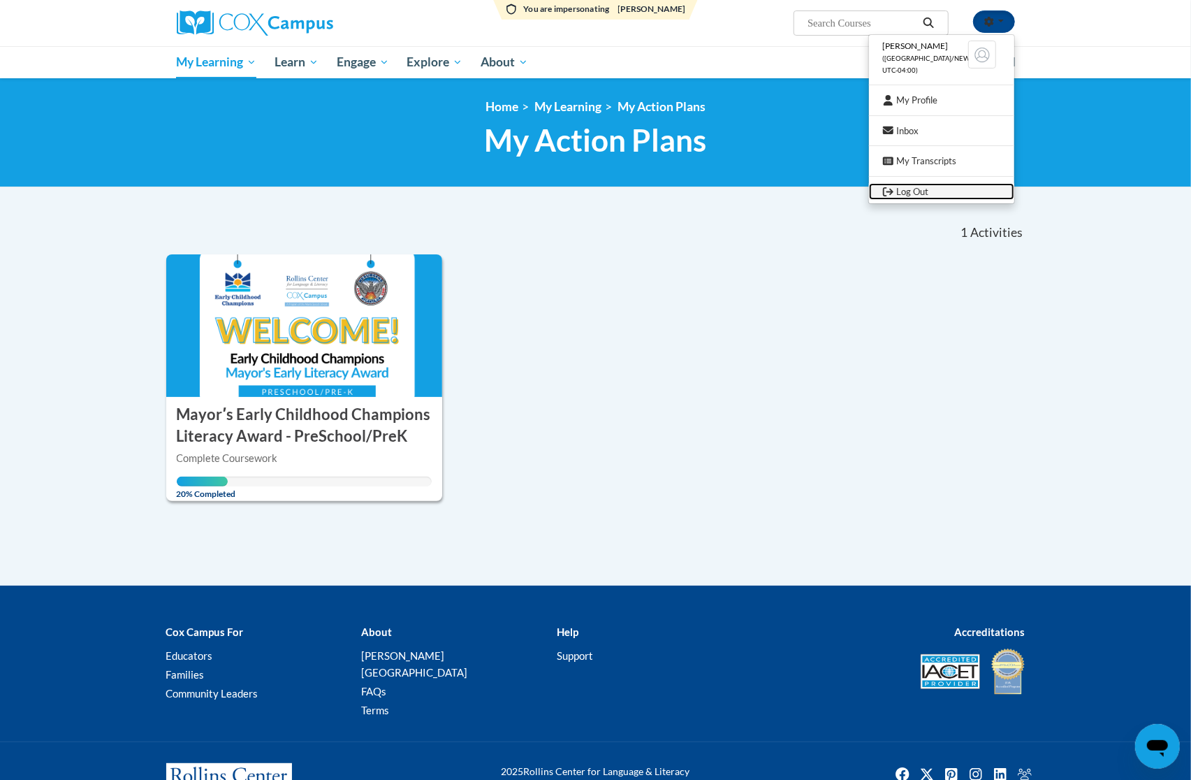
click at [923, 190] on link "Log Out" at bounding box center [941, 191] width 145 height 17
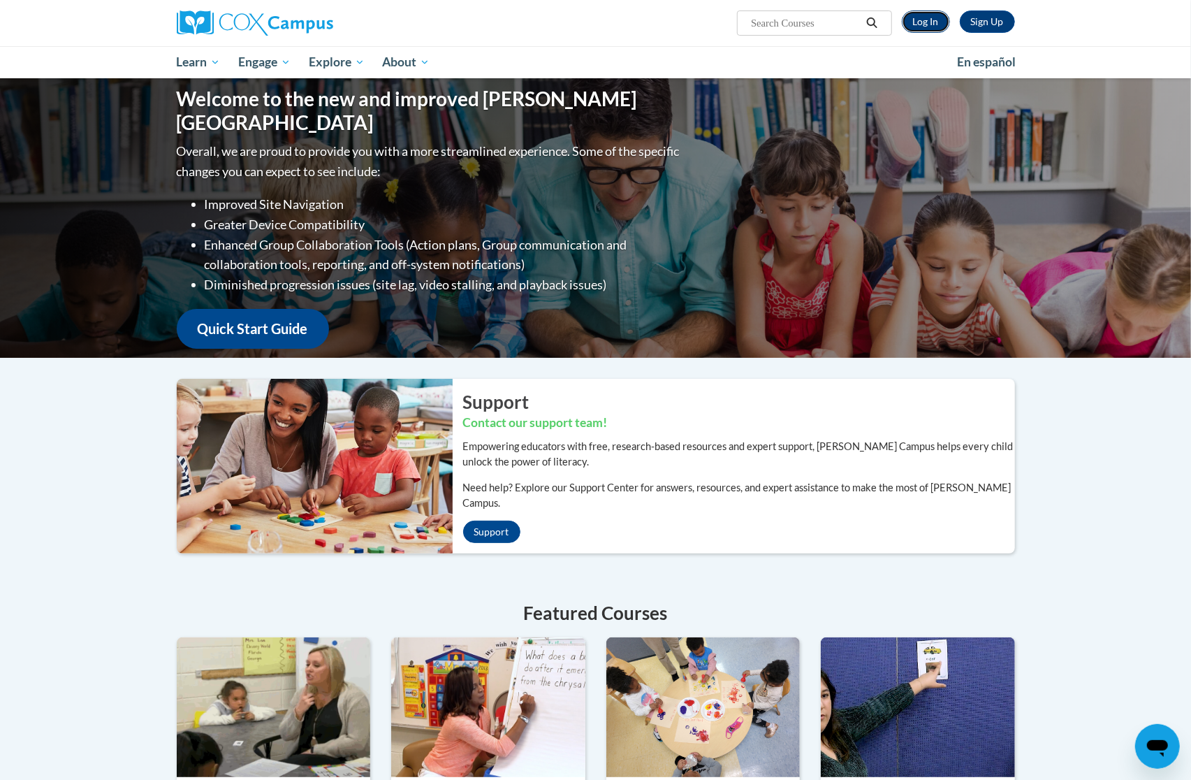
click at [925, 27] on link "Log In" at bounding box center [926, 21] width 48 height 22
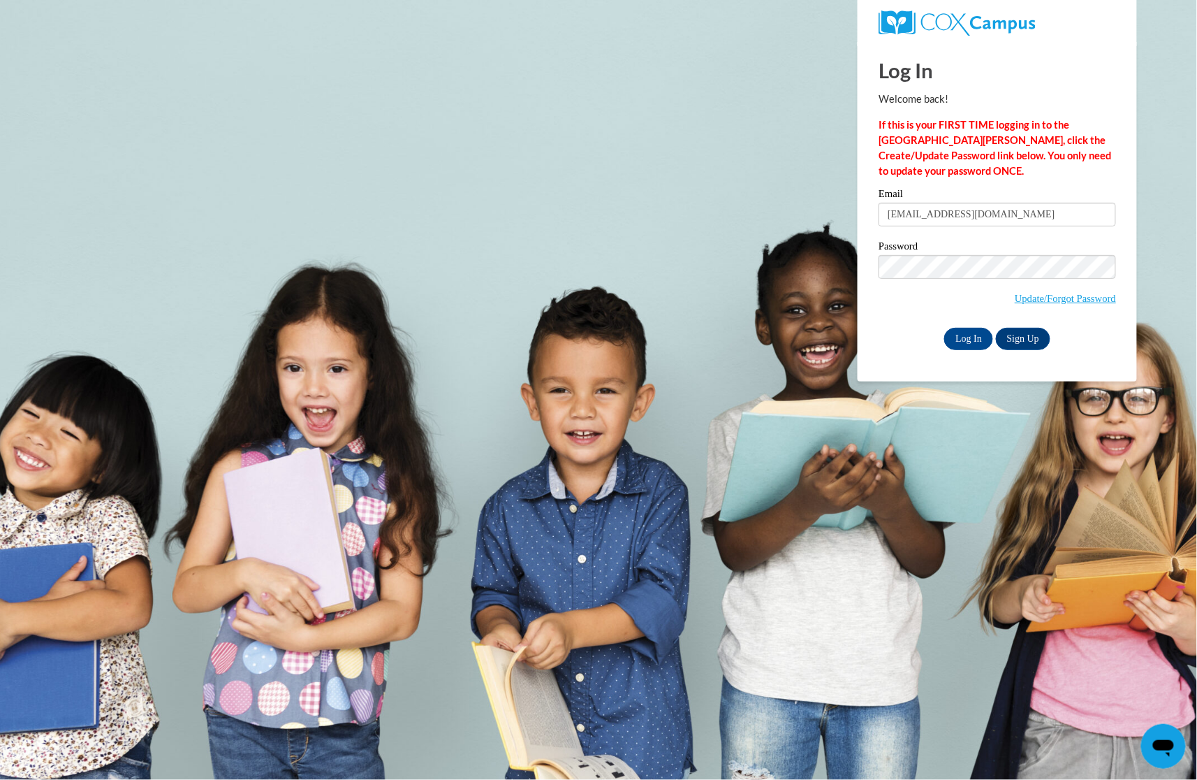
click at [742, 316] on body "Log In Welcome back! If this is your FIRST TIME logging in to the [GEOGRAPHIC_D…" at bounding box center [598, 390] width 1197 height 780
click at [974, 345] on input "Log In" at bounding box center [968, 339] width 49 height 22
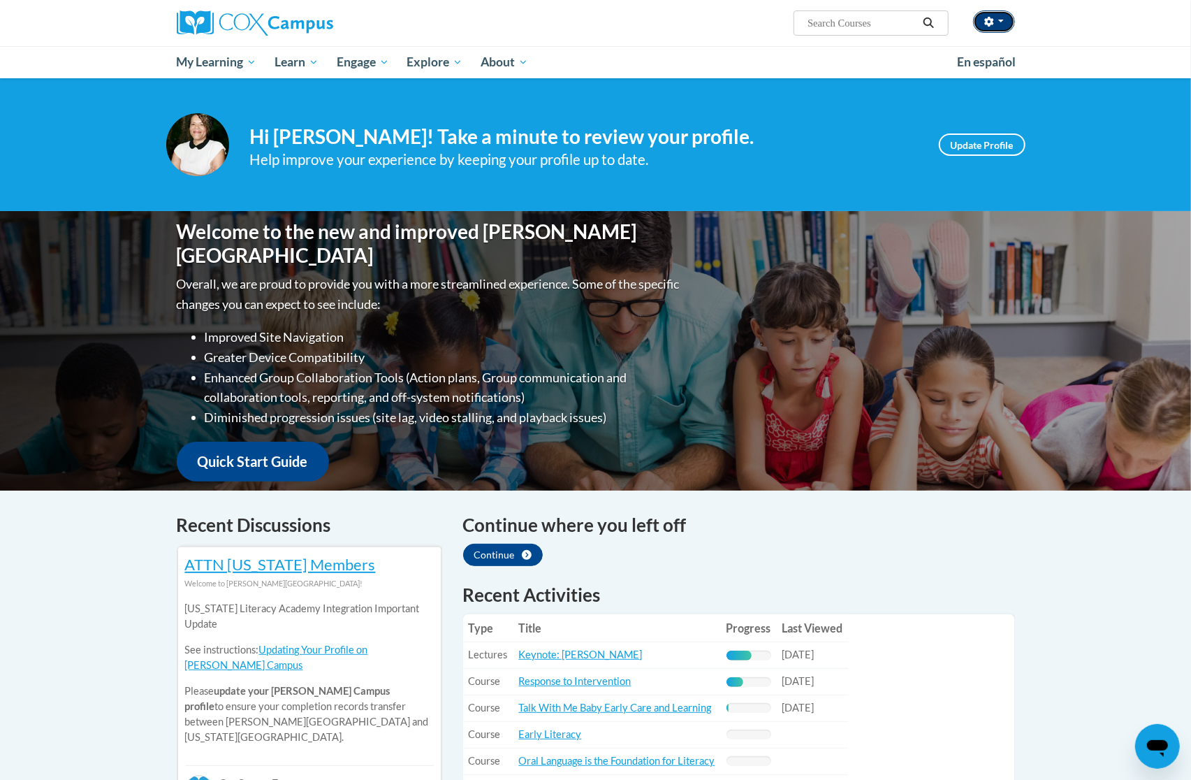
click at [1011, 23] on button "button" at bounding box center [994, 21] width 42 height 22
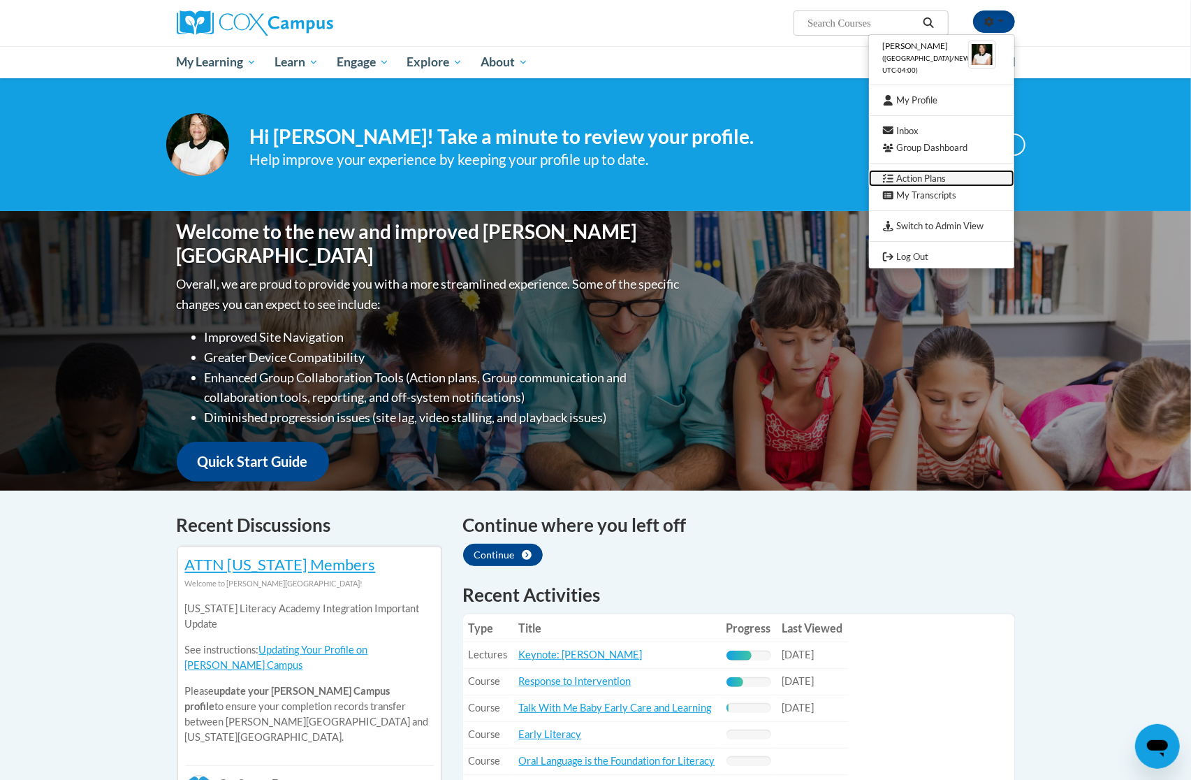
click at [940, 171] on link "Action Plans" at bounding box center [941, 178] width 145 height 17
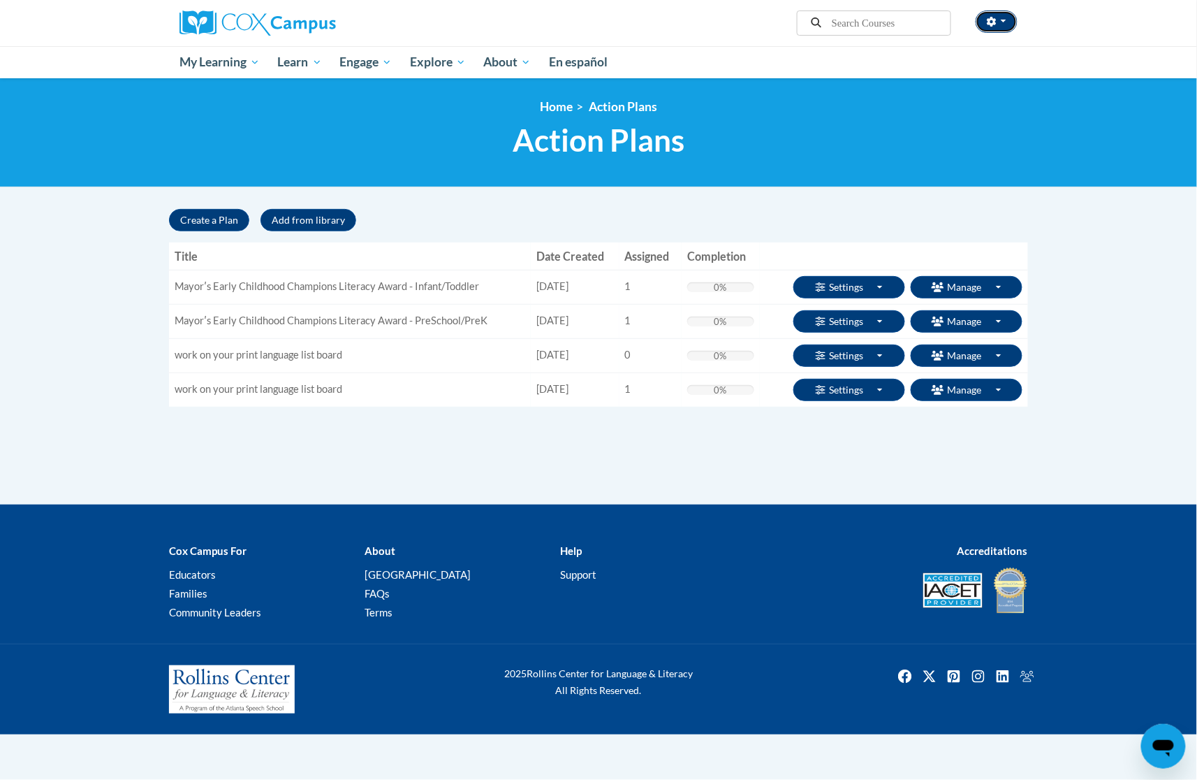
click at [992, 27] on button "button" at bounding box center [997, 21] width 42 height 22
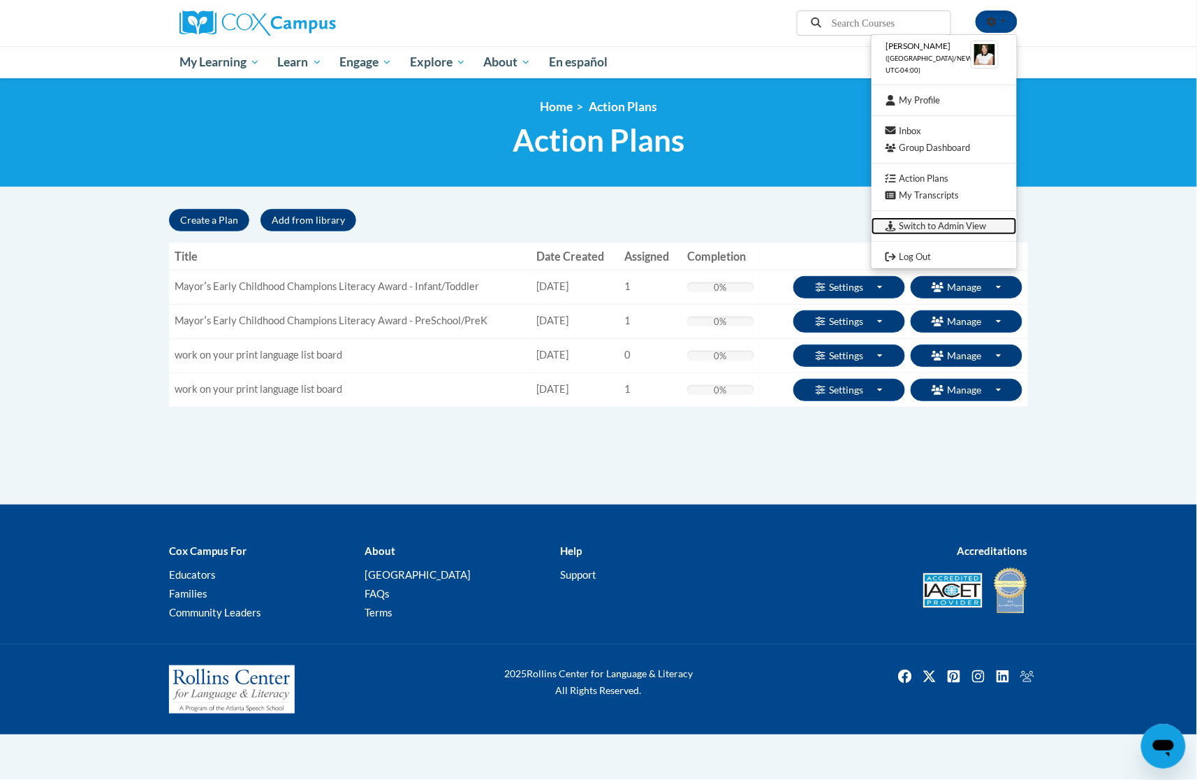
click at [943, 221] on link "Switch to Admin View" at bounding box center [944, 225] width 145 height 17
